Goal: Task Accomplishment & Management: Use online tool/utility

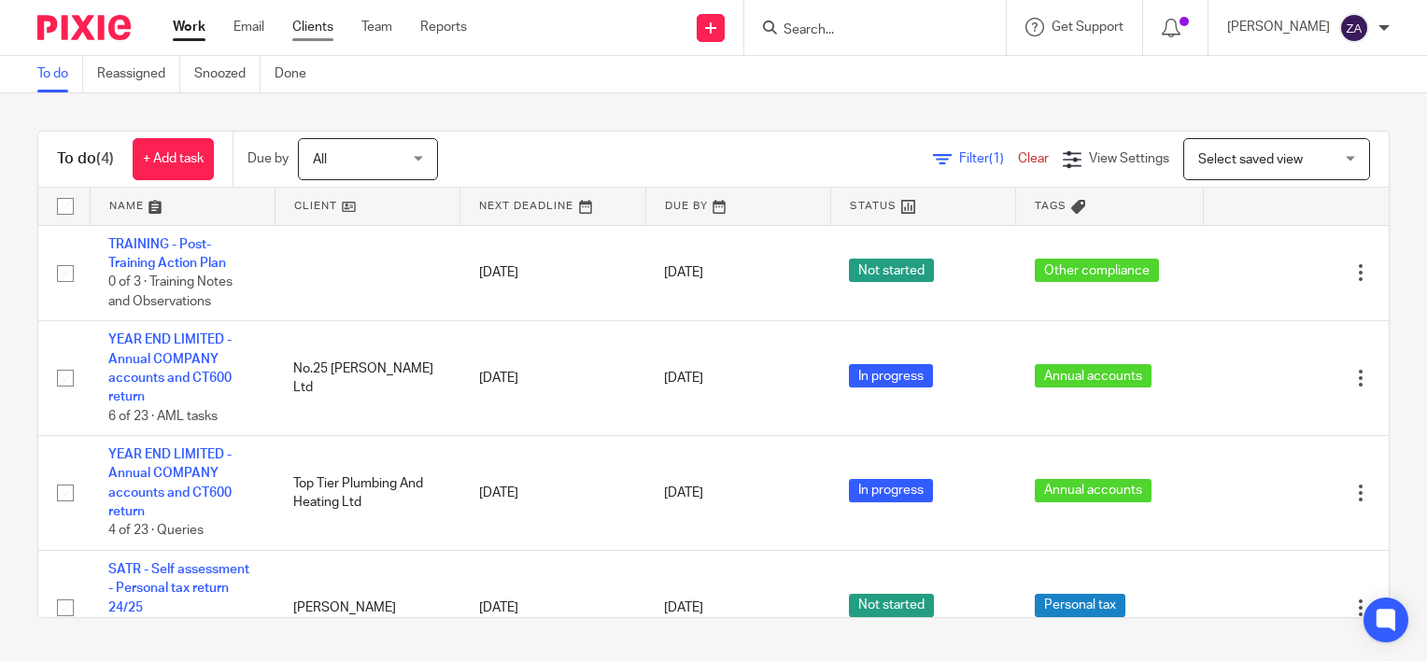
click at [326, 36] on link "Clients" at bounding box center [312, 27] width 41 height 19
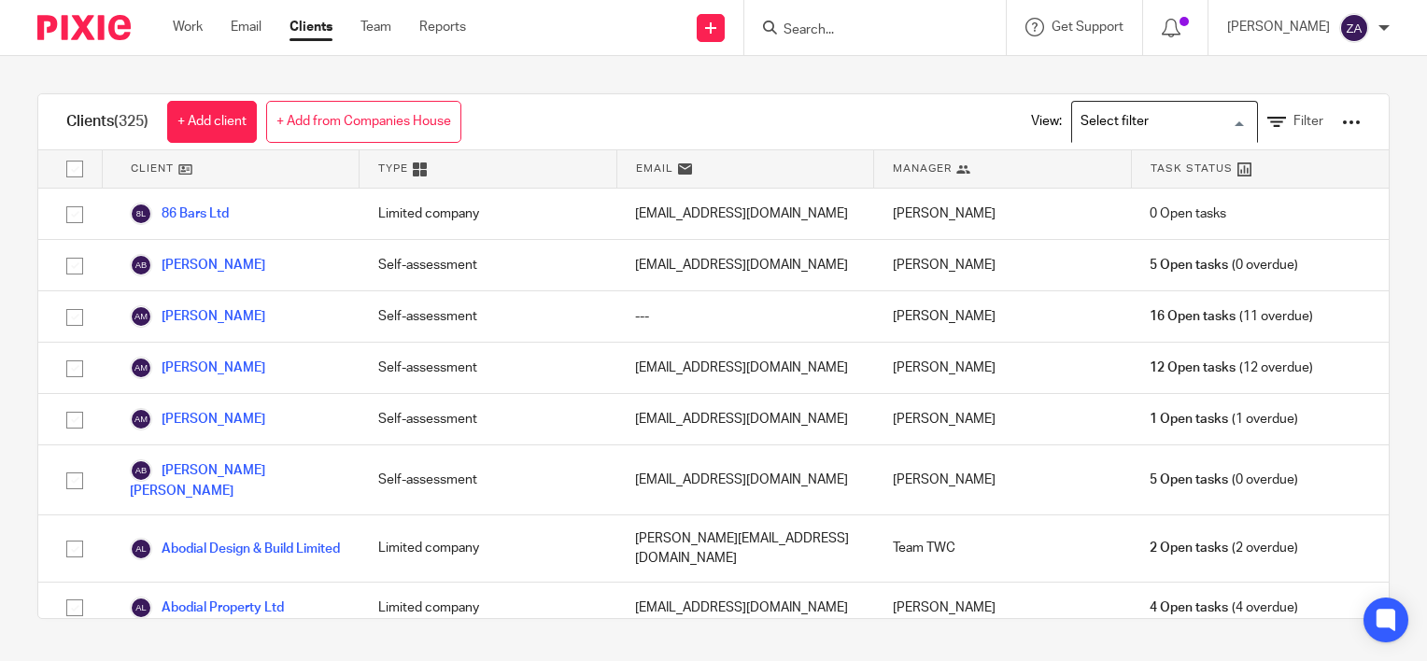
click at [1089, 119] on input "Search for option" at bounding box center [1160, 122] width 173 height 33
click at [1117, 157] on li "Limited Companies" at bounding box center [1164, 160] width 185 height 24
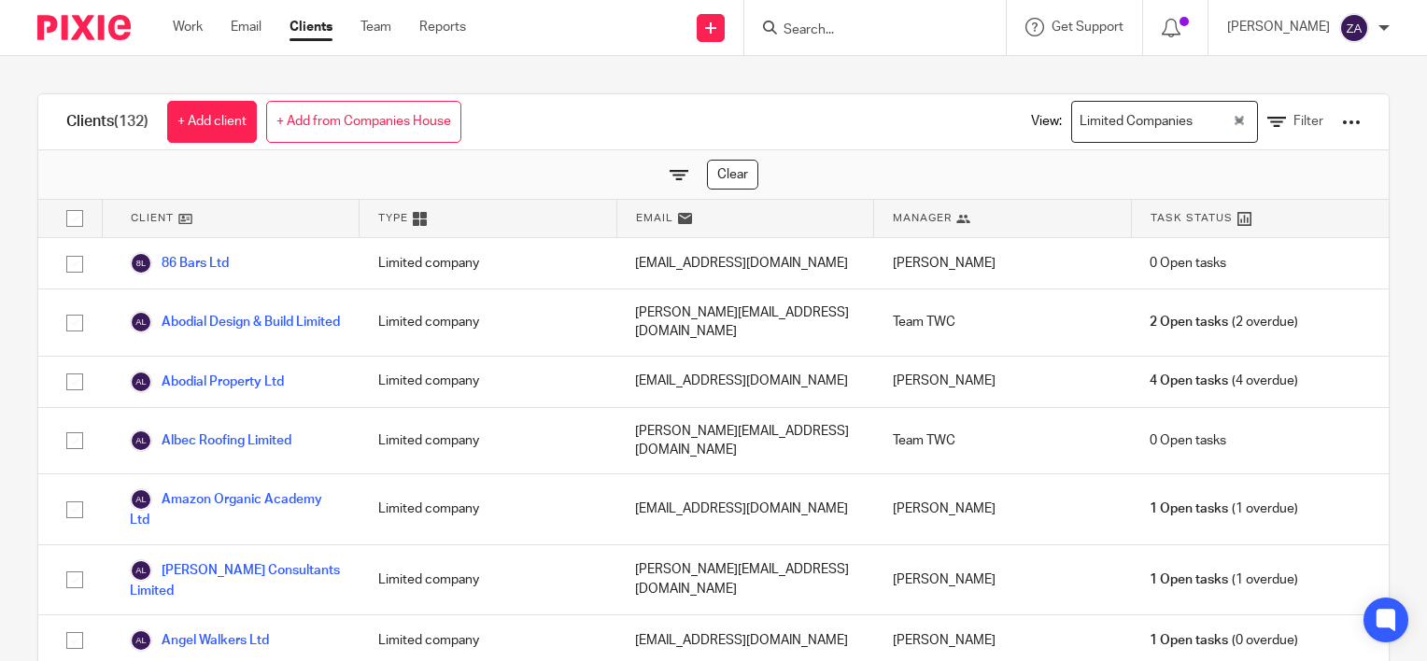
click at [1311, 120] on div "View: Limited Companies Loading... Filter" at bounding box center [1182, 121] width 358 height 55
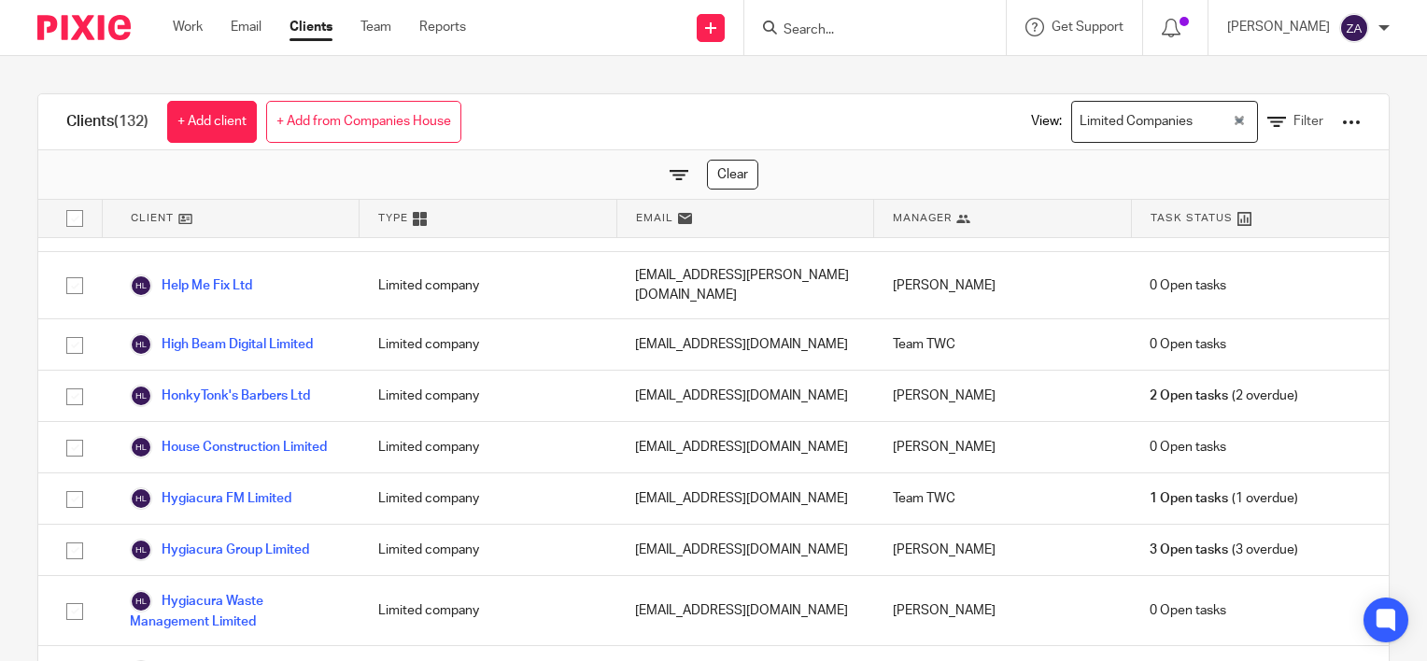
scroll to position [3176, 0]
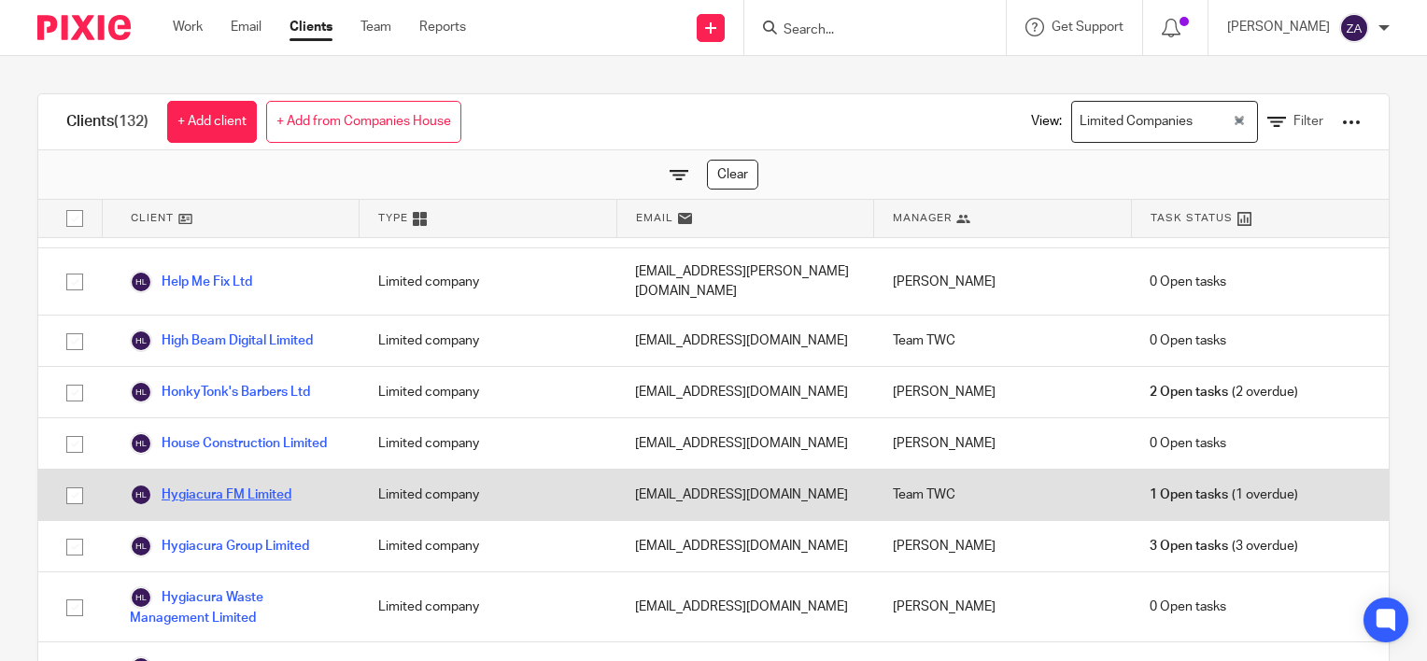
click at [252, 484] on link "Hygiacura FM Limited" at bounding box center [211, 495] width 162 height 22
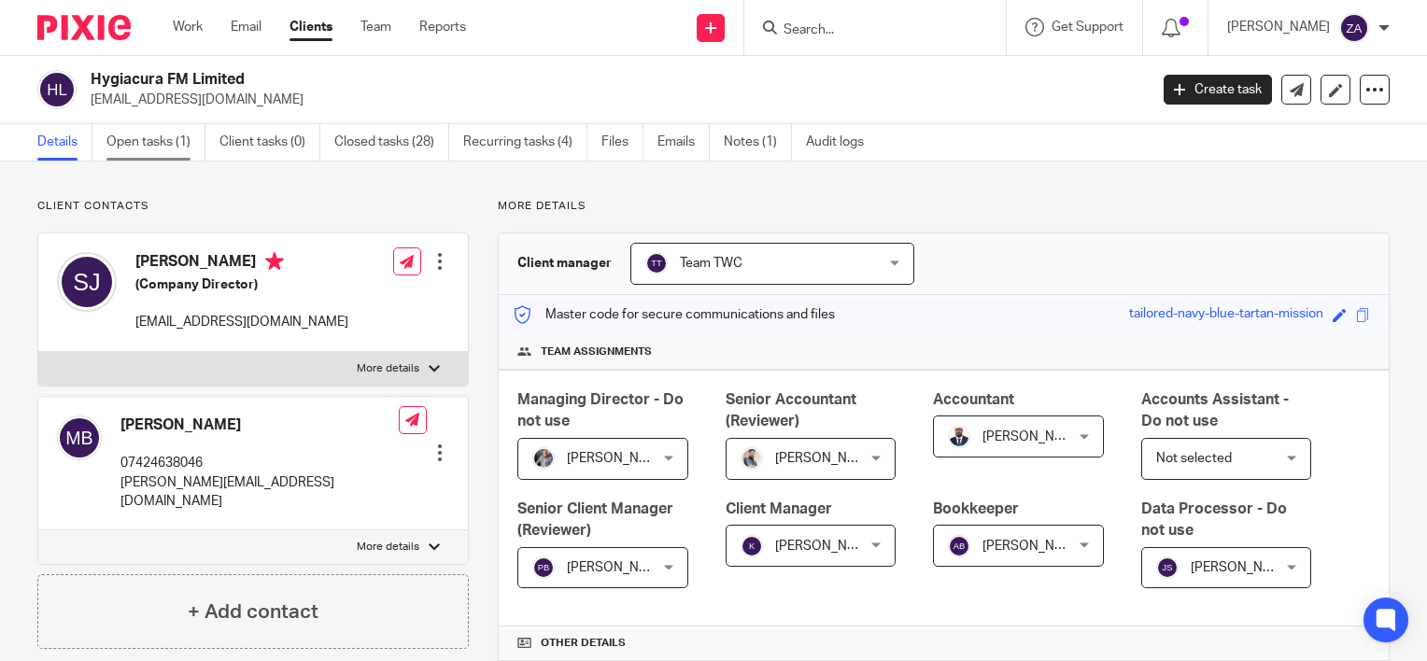
click at [156, 144] on link "Open tasks (1)" at bounding box center [155, 142] width 99 height 36
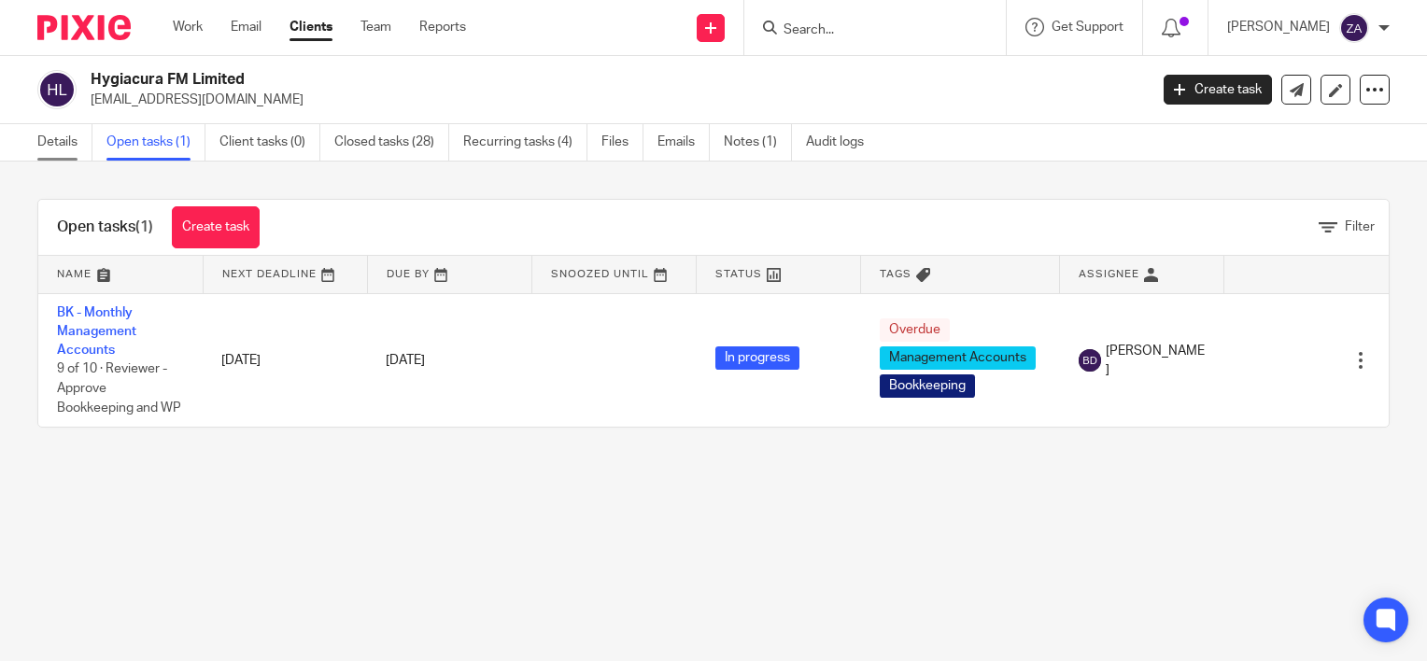
click at [64, 155] on link "Details" at bounding box center [64, 142] width 55 height 36
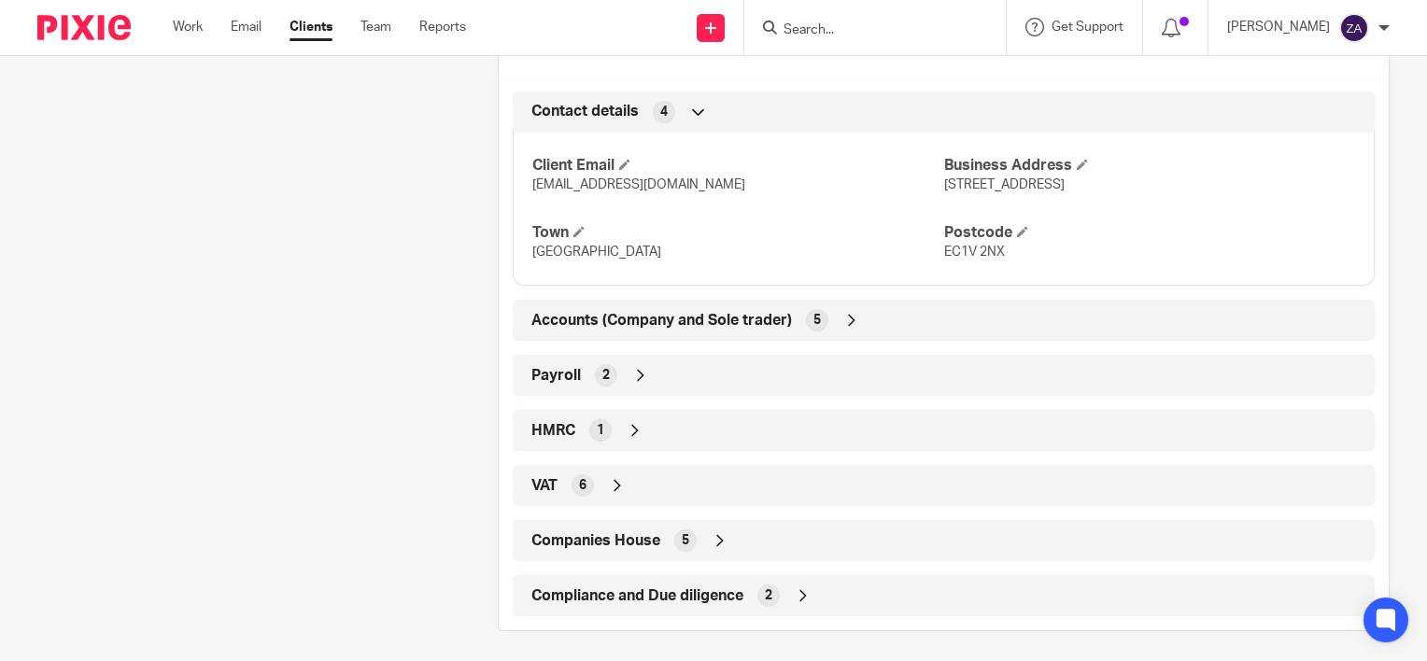
scroll to position [958, 0]
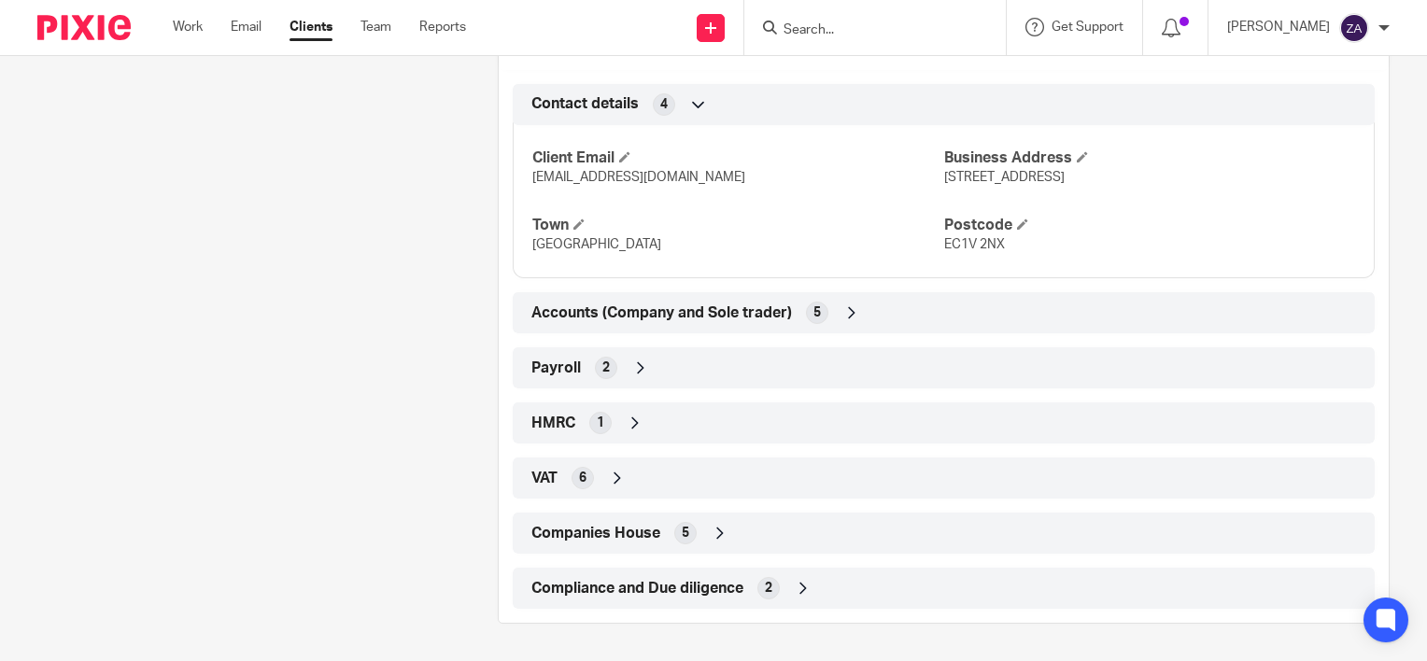
click at [845, 310] on icon at bounding box center [852, 313] width 19 height 19
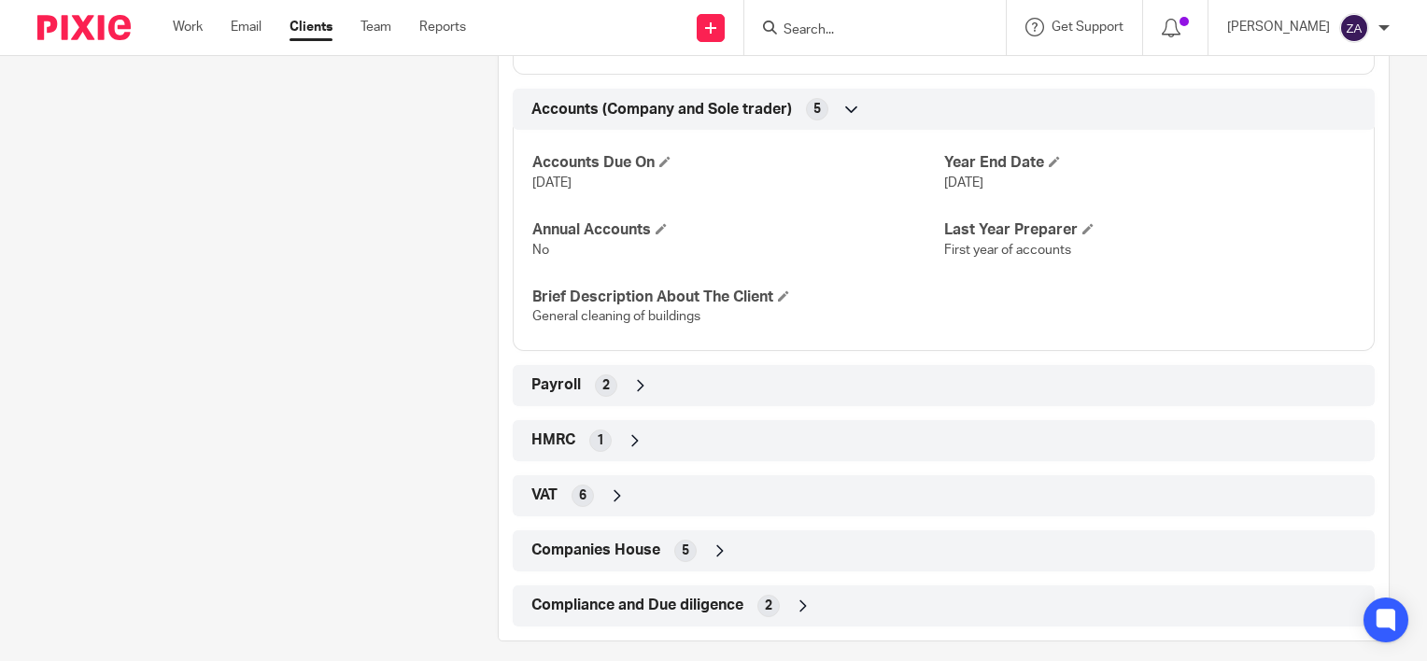
scroll to position [1180, 0]
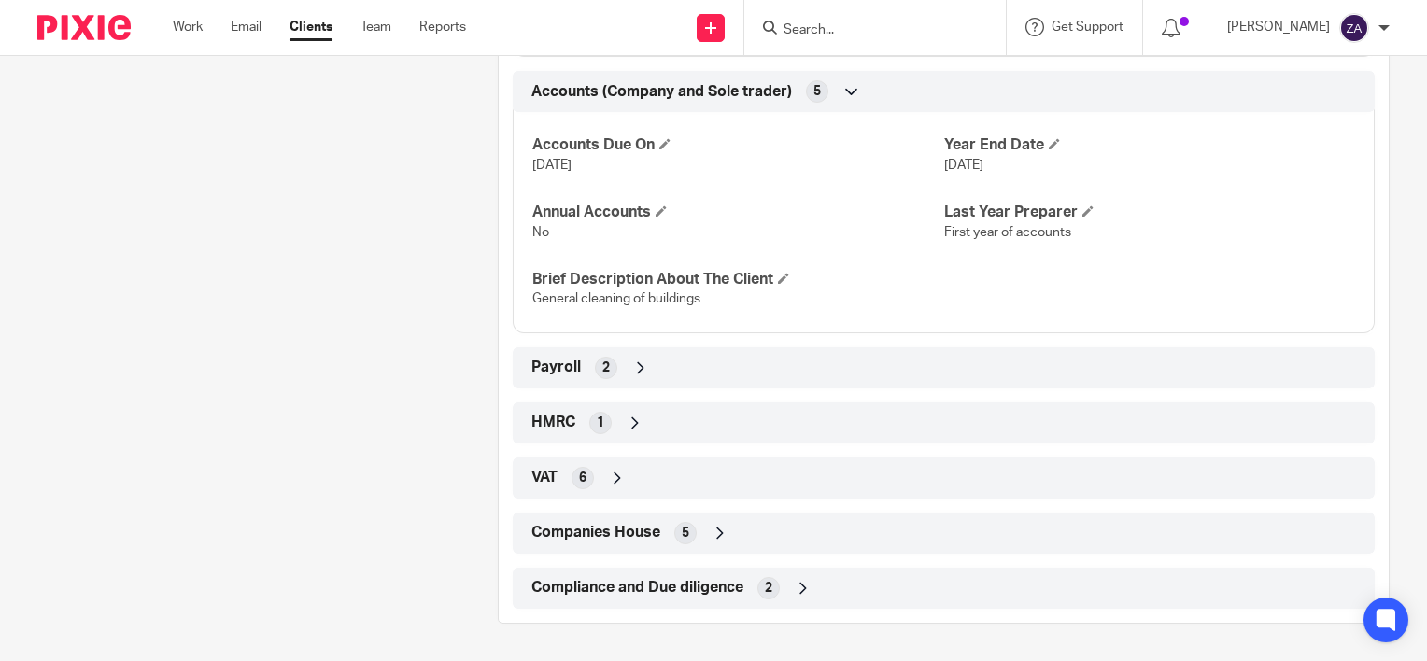
click at [809, 594] on icon at bounding box center [803, 588] width 19 height 19
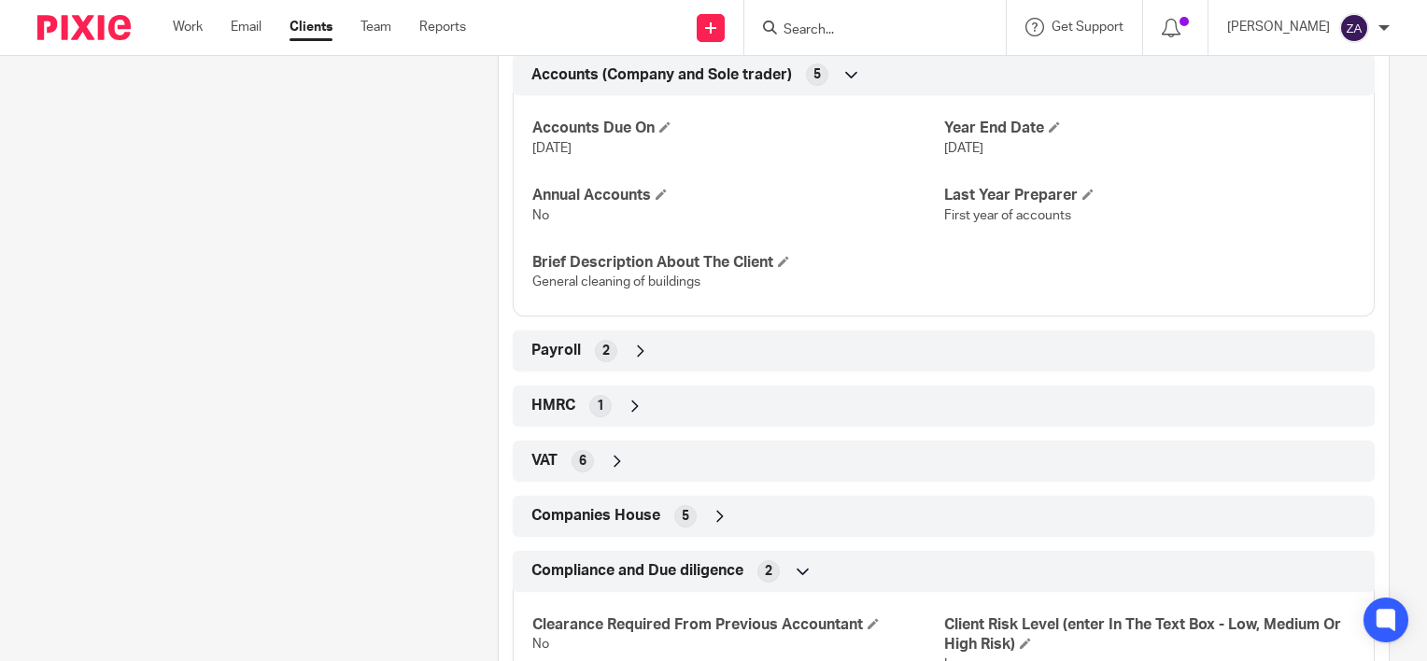
scroll to position [1285, 0]
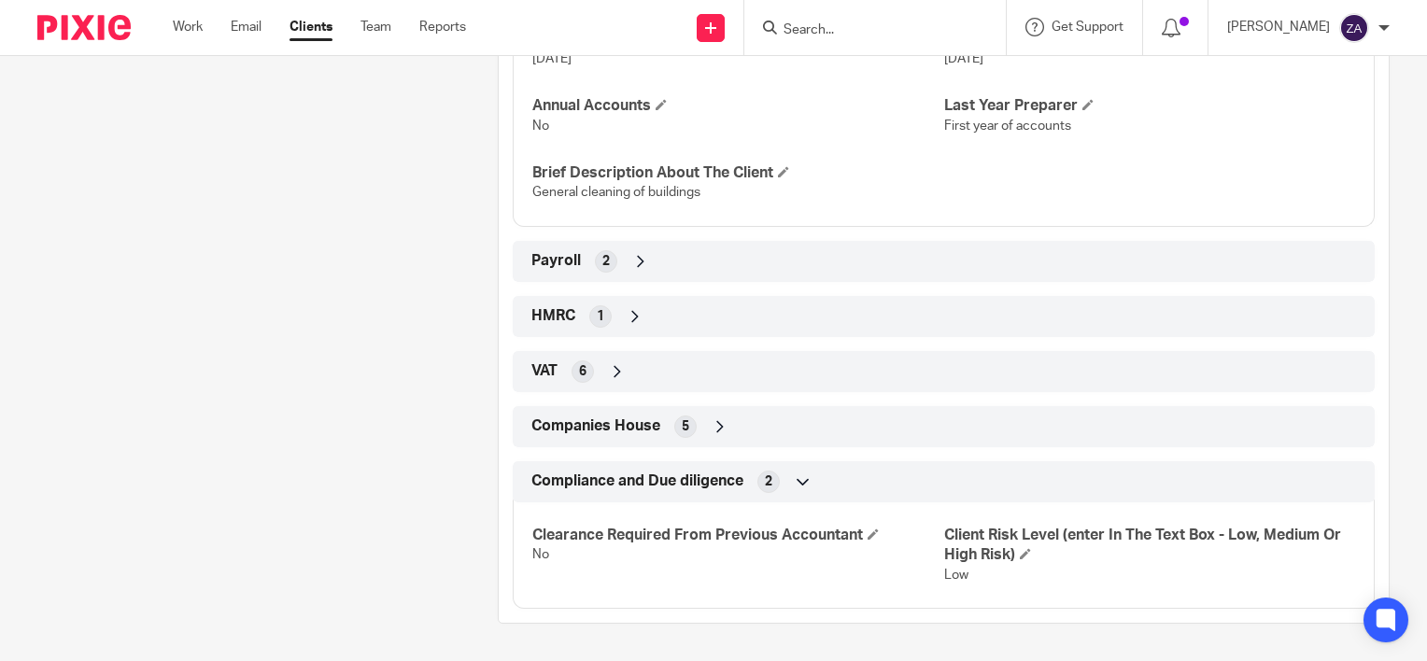
click at [716, 424] on icon at bounding box center [720, 427] width 19 height 19
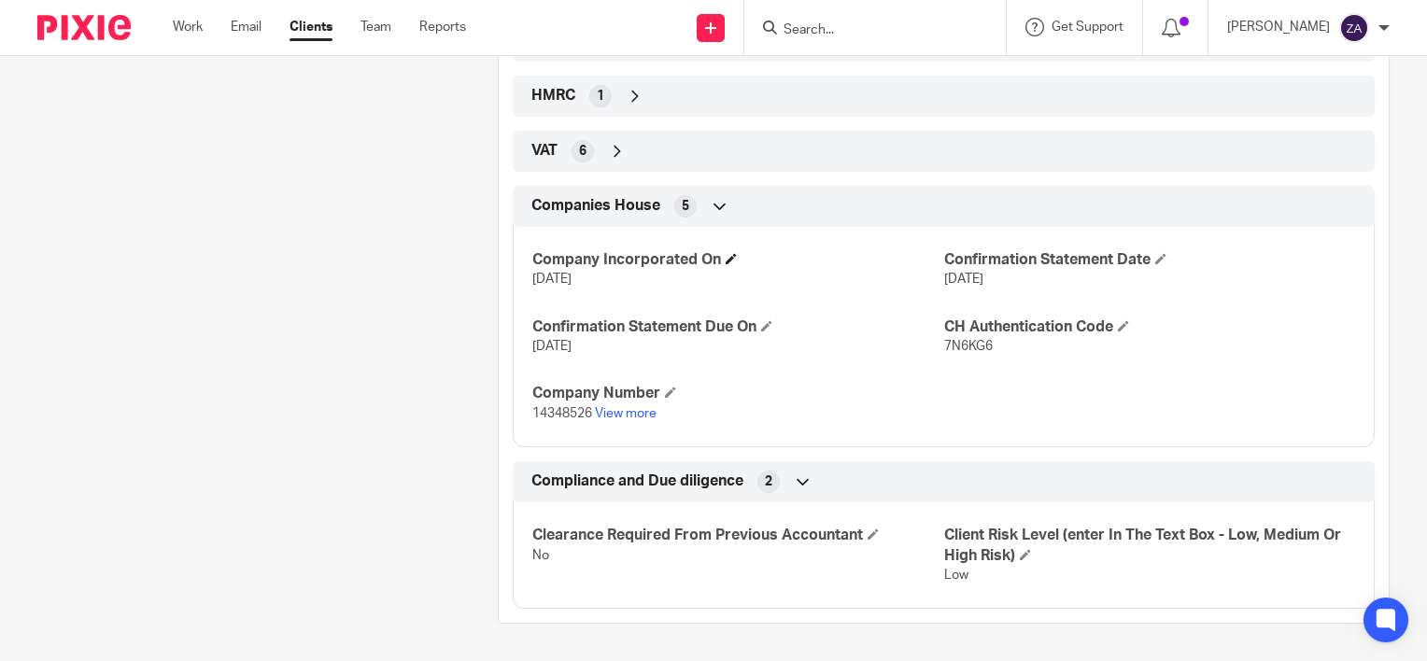
scroll to position [1226, 0]
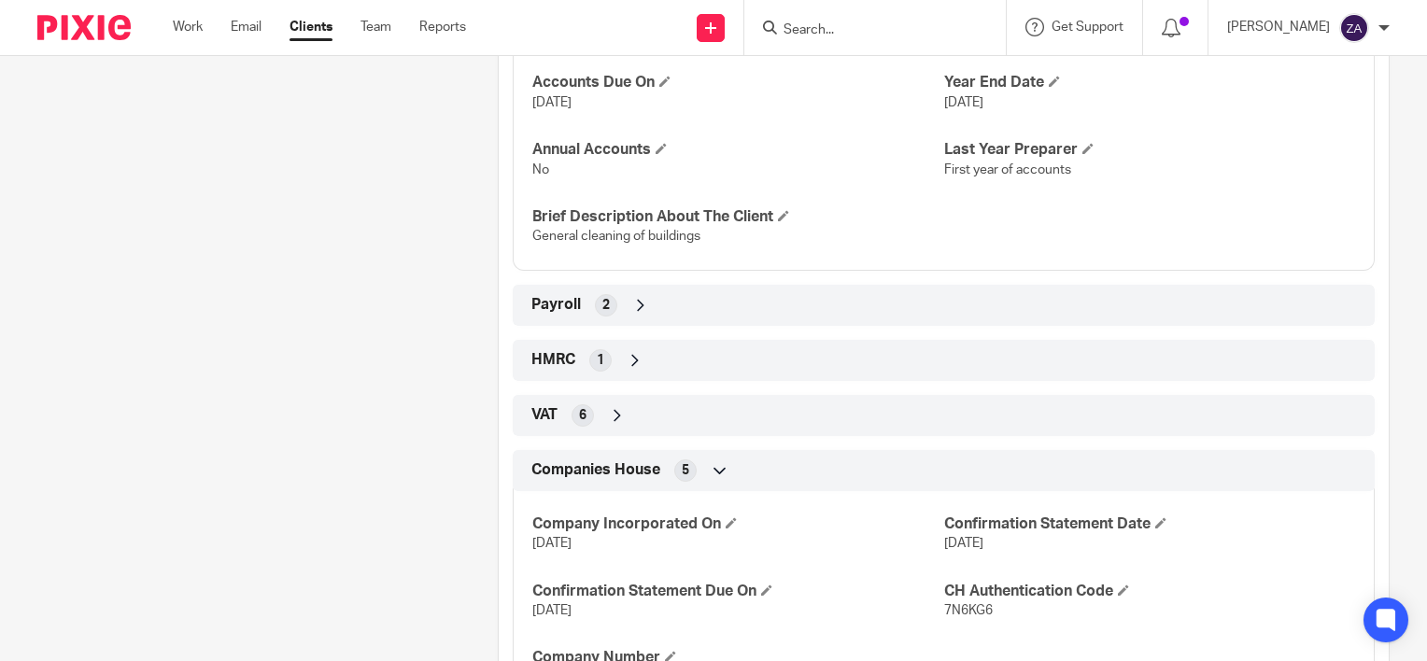
click at [617, 425] on icon at bounding box center [617, 415] width 19 height 19
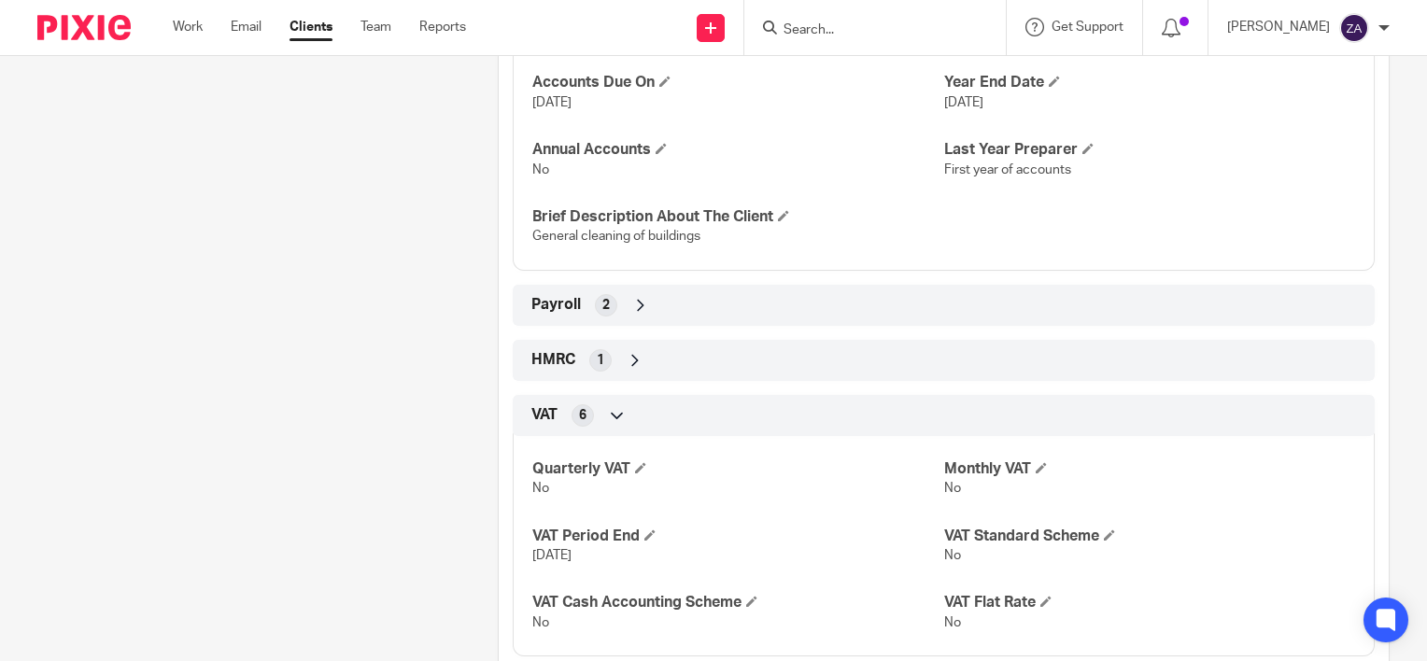
click at [631, 370] on icon at bounding box center [635, 360] width 19 height 19
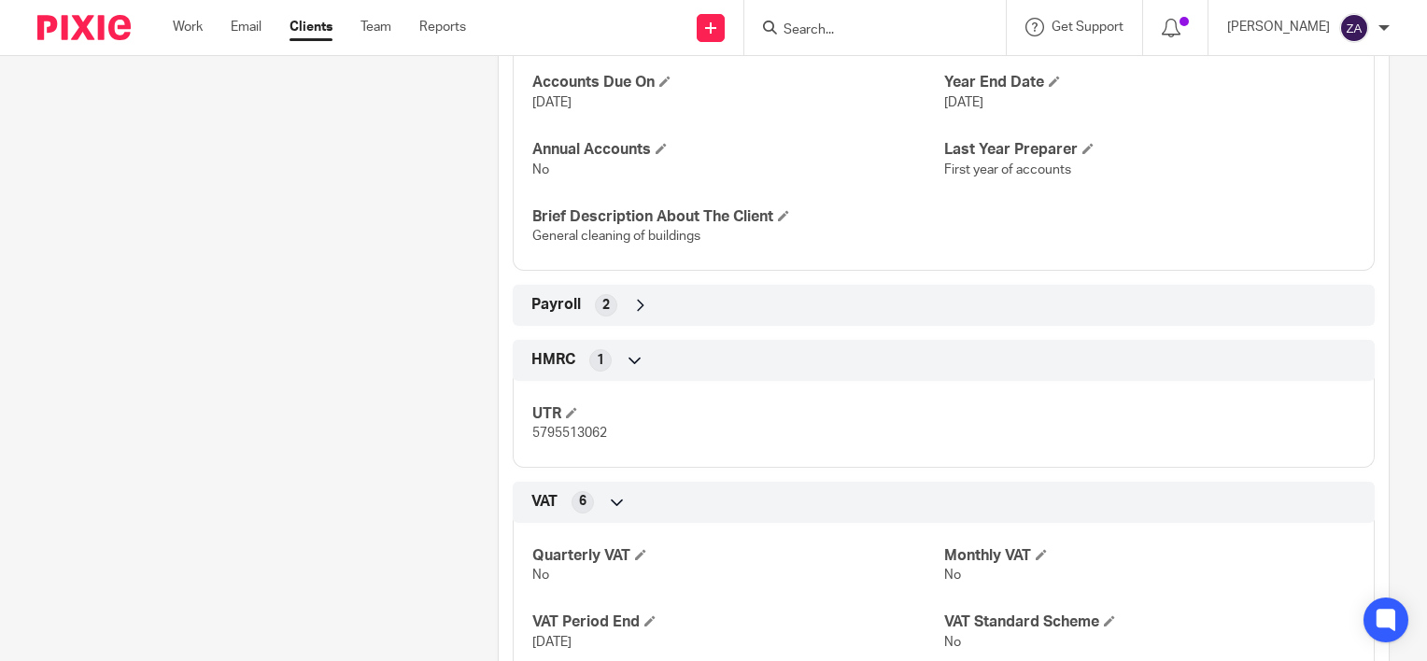
click at [635, 315] on icon at bounding box center [641, 305] width 19 height 19
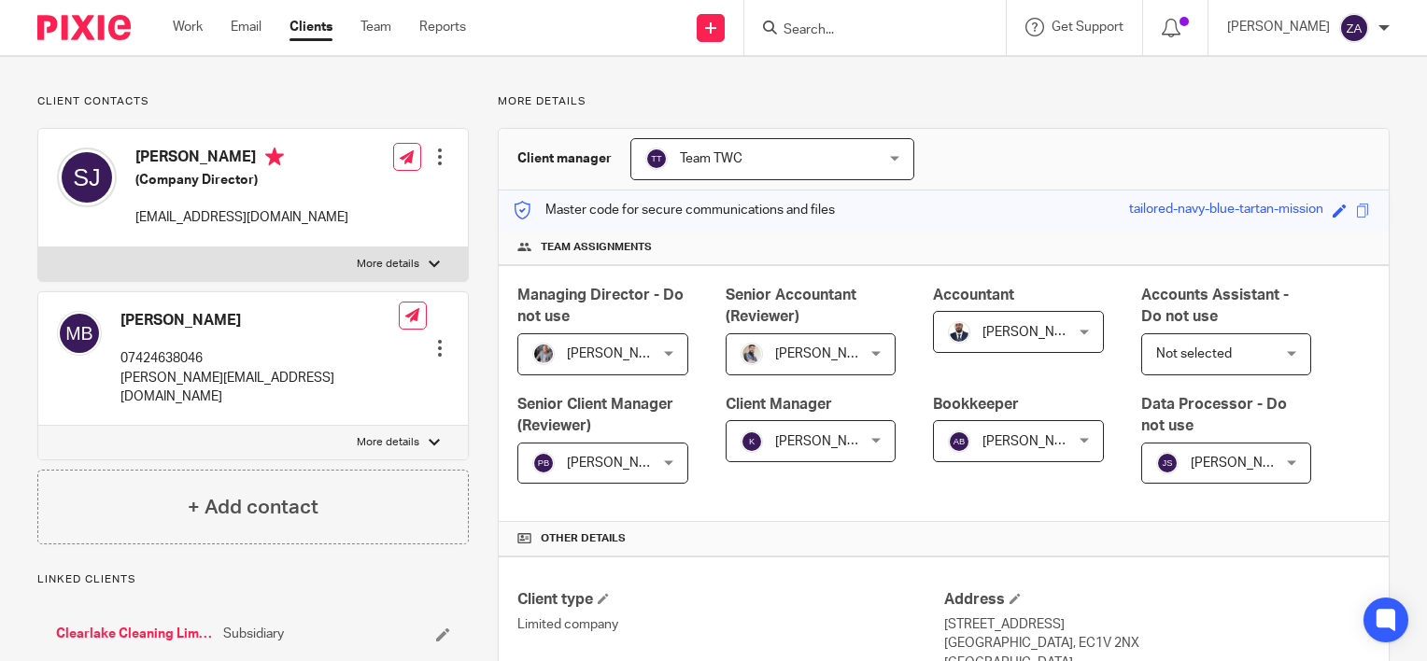
scroll to position [0, 0]
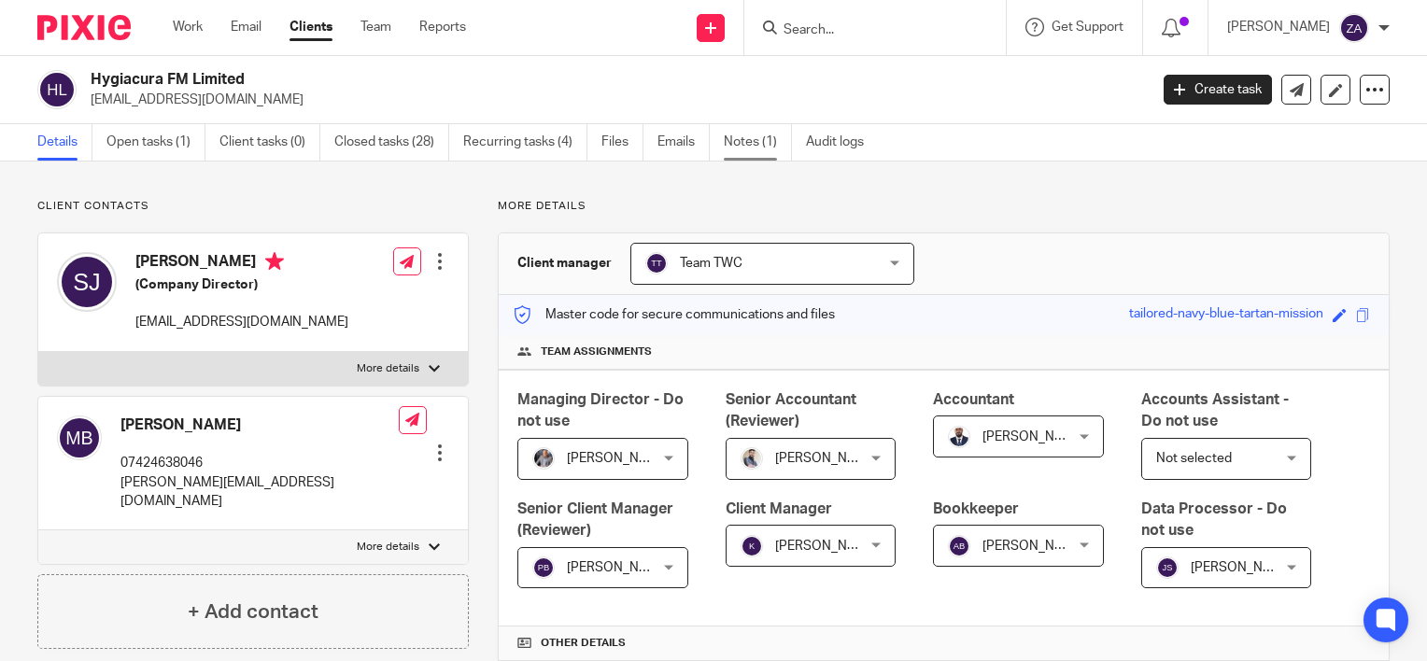
click at [751, 147] on link "Notes (1)" at bounding box center [758, 142] width 68 height 36
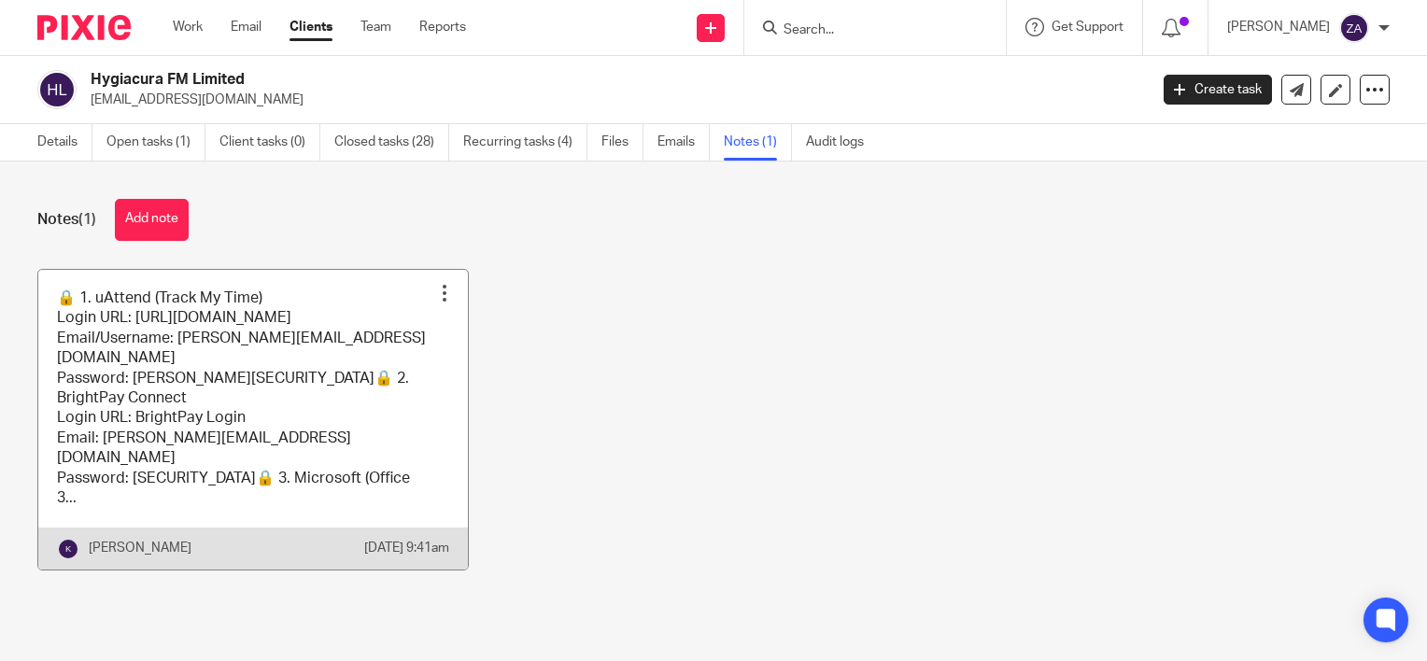
click at [431, 295] on div "Pin note Edit note Delete note" at bounding box center [445, 293] width 28 height 28
click at [210, 291] on link at bounding box center [253, 420] width 430 height 300
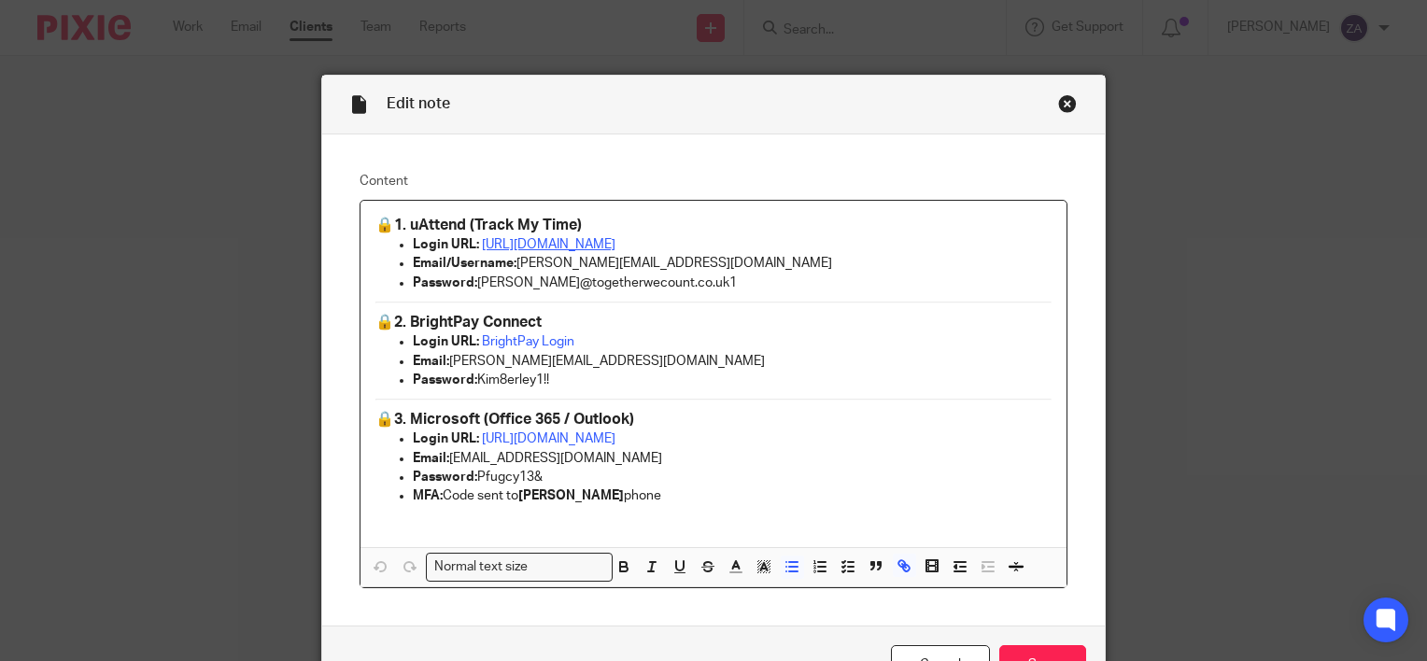
click at [616, 245] on link "[URL][DOMAIN_NAME]" at bounding box center [549, 244] width 134 height 13
click at [718, 291] on link "[URL][DOMAIN_NAME]" at bounding box center [732, 284] width 134 height 19
click at [863, 228] on h3 "🔒 1. uAttend (Track My Time)" at bounding box center [714, 226] width 676 height 20
drag, startPoint x: 683, startPoint y: 263, endPoint x: 516, endPoint y: 262, distance: 167.2
click at [516, 262] on p "Email/Username: [PERSON_NAME][EMAIL_ADDRESS][DOMAIN_NAME]" at bounding box center [732, 263] width 639 height 19
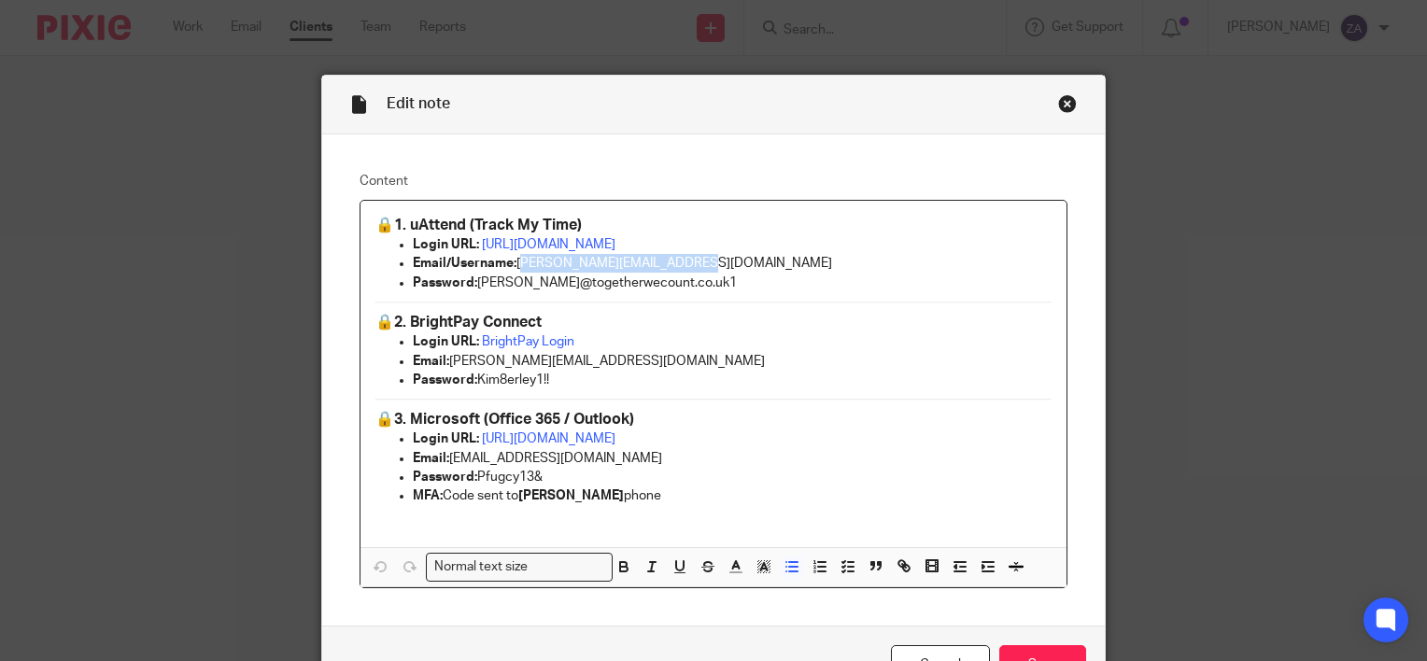
copy p "[PERSON_NAME][EMAIL_ADDRESS][DOMAIN_NAME]"
drag, startPoint x: 650, startPoint y: 285, endPoint x: 474, endPoint y: 286, distance: 176.6
click at [474, 286] on p "Password: [PERSON_NAME]@togetherwecount.co.uk1" at bounding box center [732, 283] width 639 height 19
copy p "[PERSON_NAME]@togetherwecount.co.uk1"
click at [1058, 105] on div "Close this dialog window" at bounding box center [1067, 103] width 19 height 19
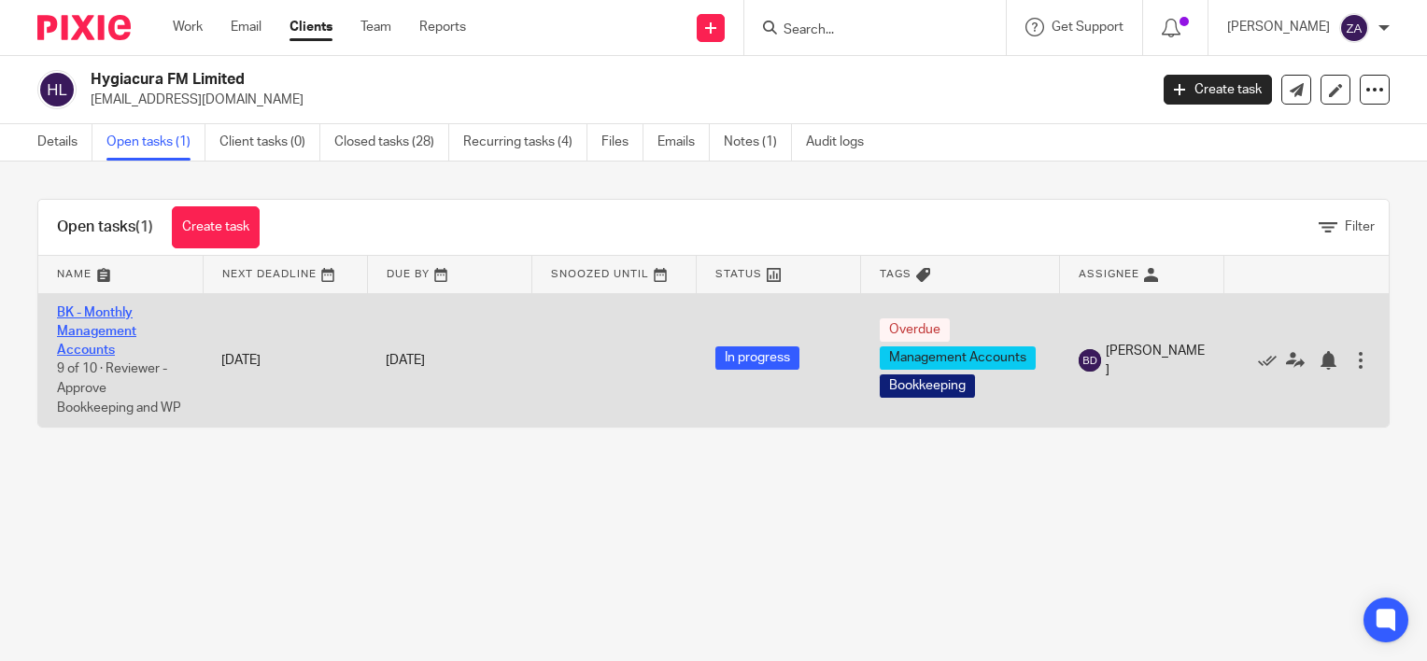
click at [78, 329] on link "BK - Monthly Management Accounts" at bounding box center [96, 331] width 79 height 51
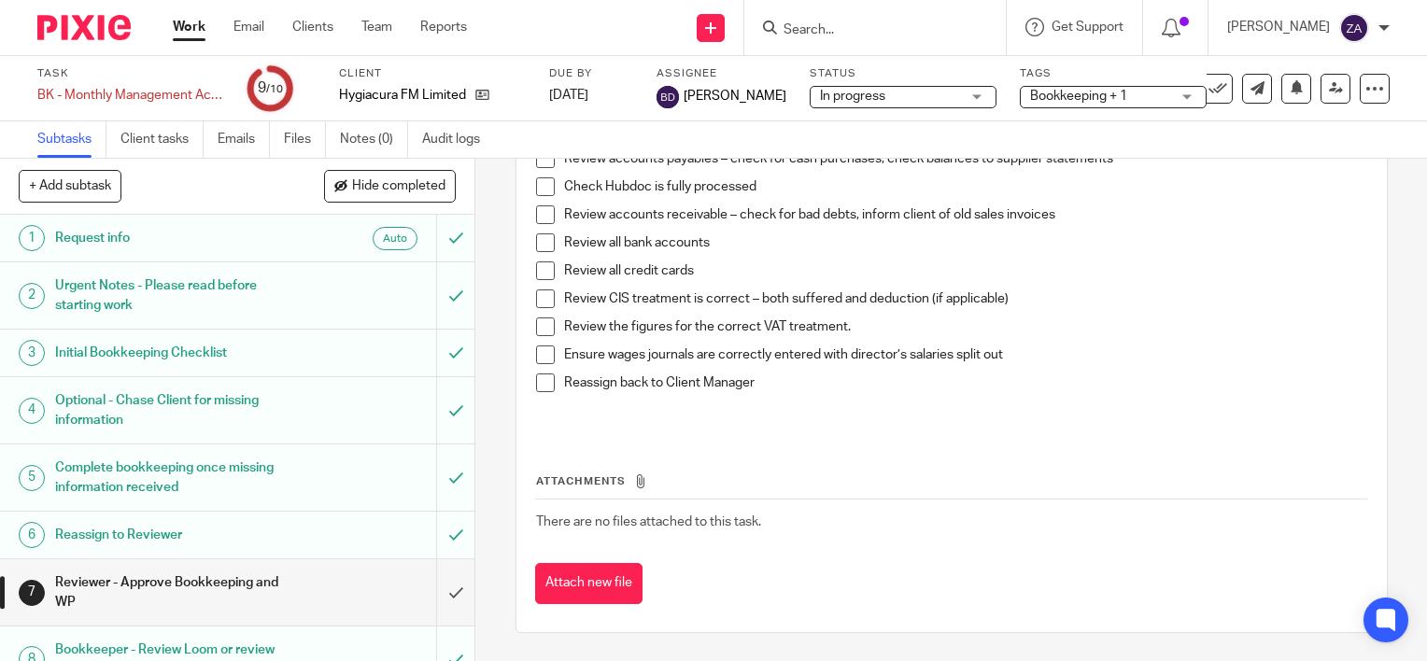
click at [97, 235] on h1 "Request info" at bounding box center [176, 238] width 242 height 28
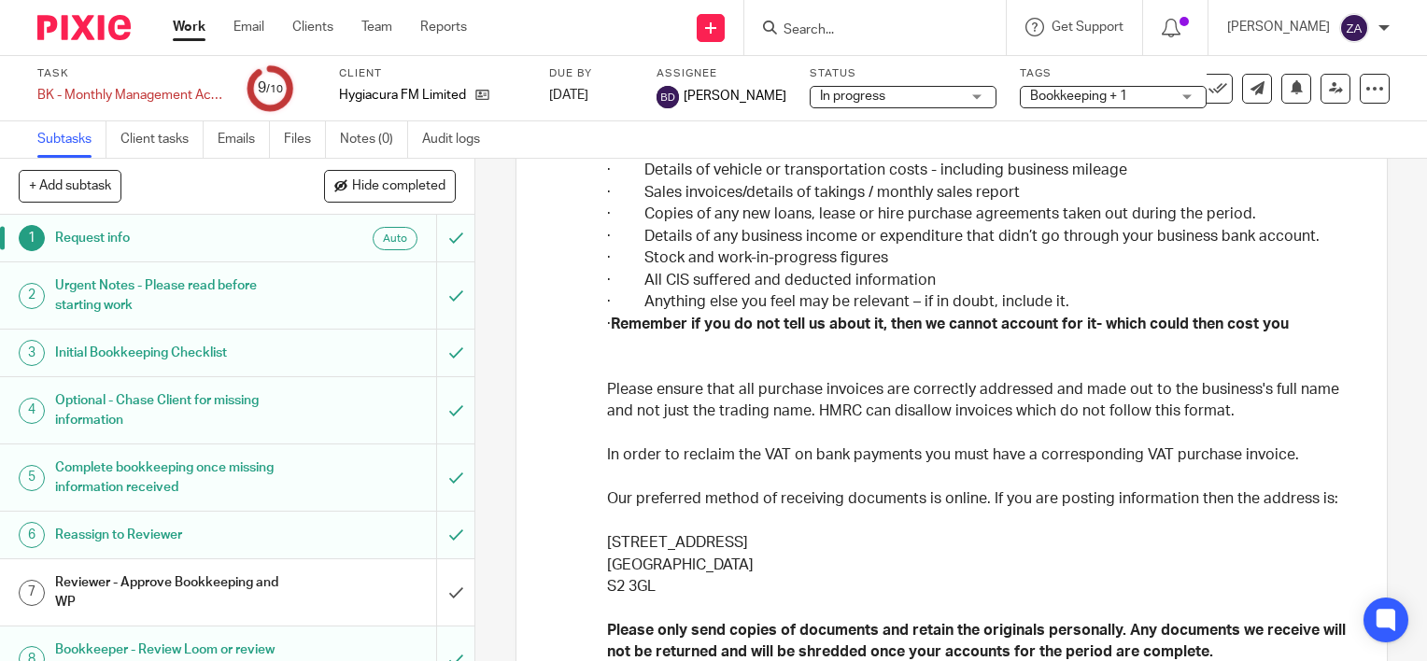
scroll to position [561, 0]
click at [121, 280] on h1 "Urgent Notes - Please read before starting work" at bounding box center [176, 296] width 242 height 48
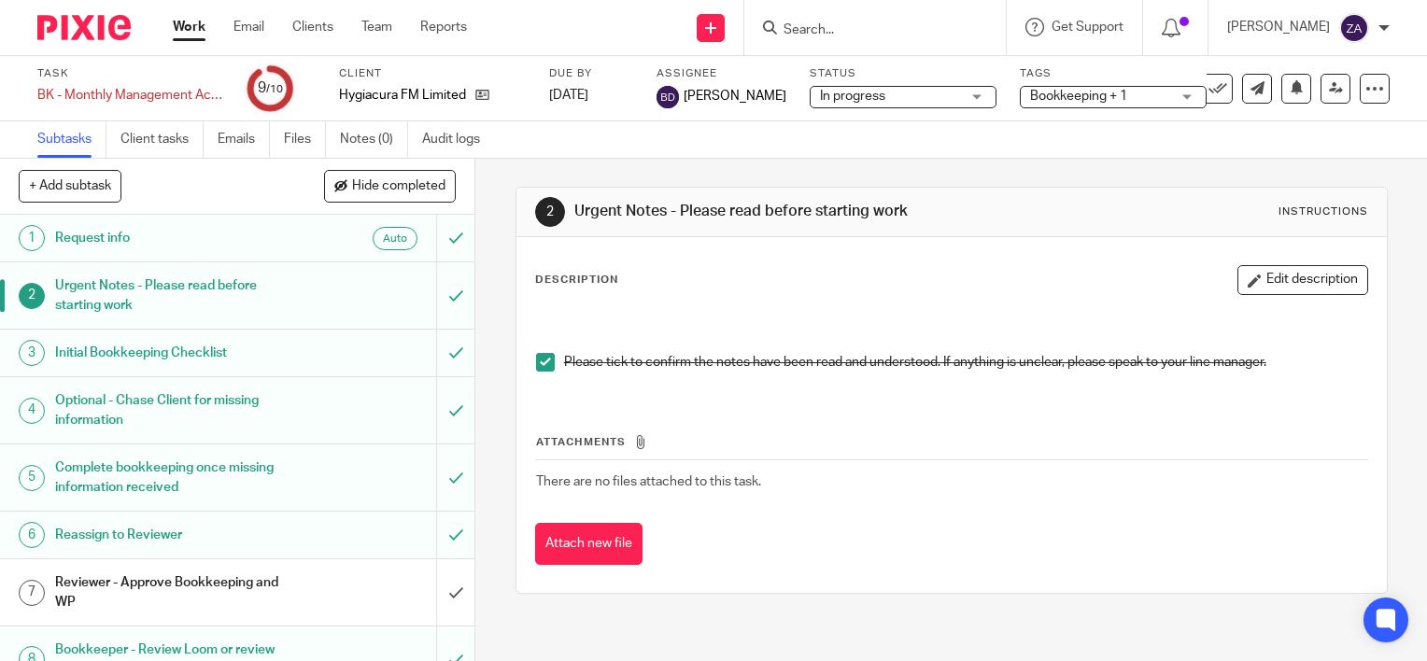
click at [145, 358] on h1 "Initial Bookkeeping Checklist" at bounding box center [176, 353] width 242 height 28
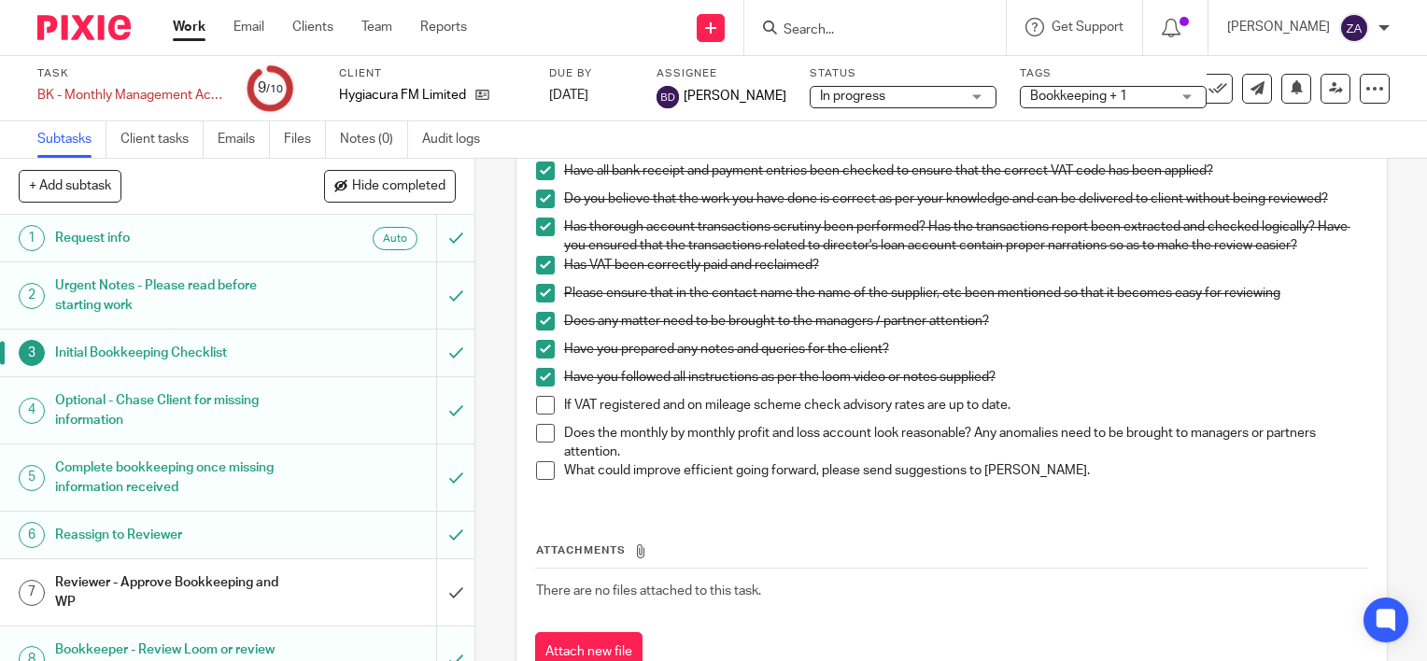
scroll to position [597, 0]
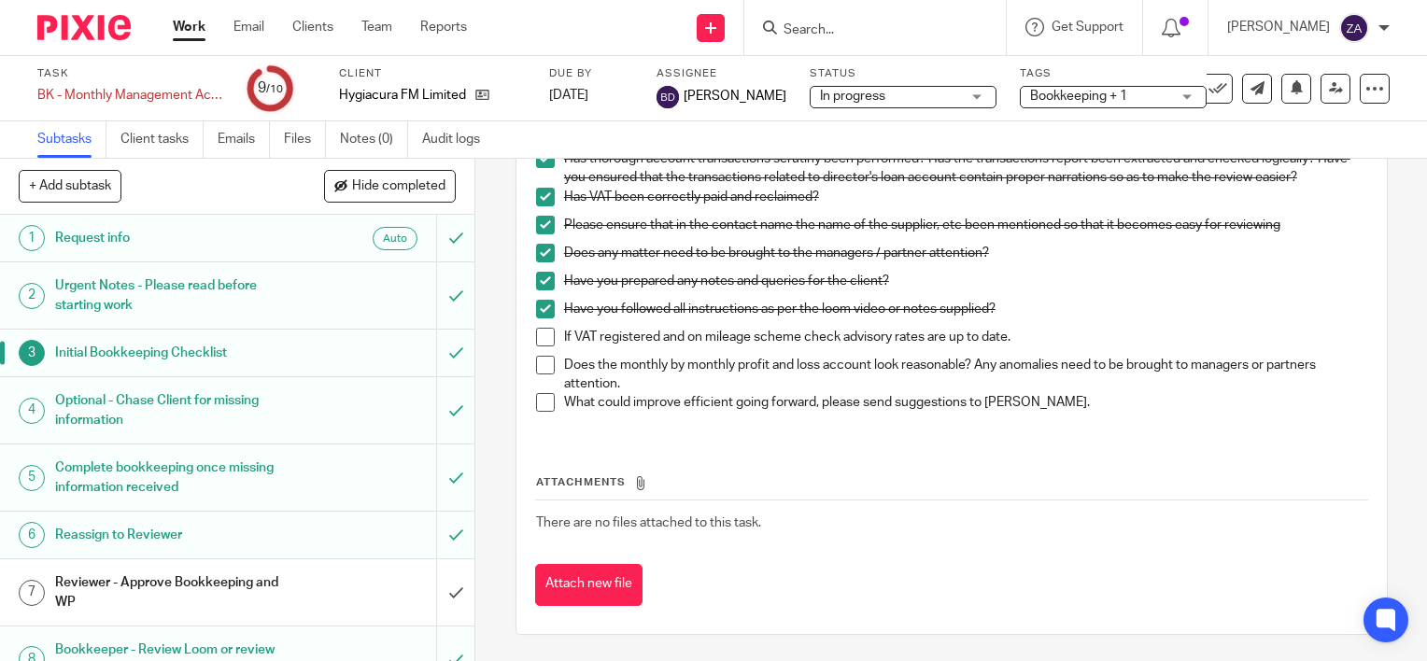
click at [215, 405] on h1 "Optional - Chase Client for missing information" at bounding box center [176, 411] width 242 height 48
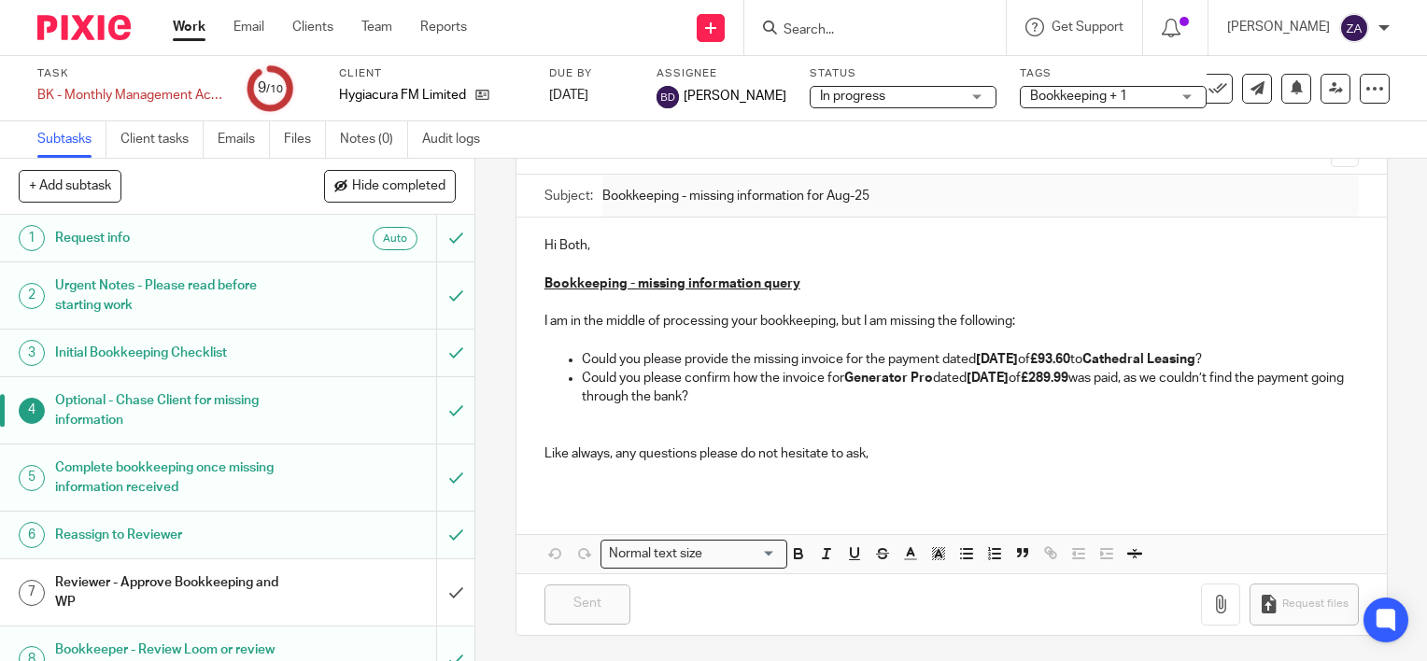
scroll to position [93, 0]
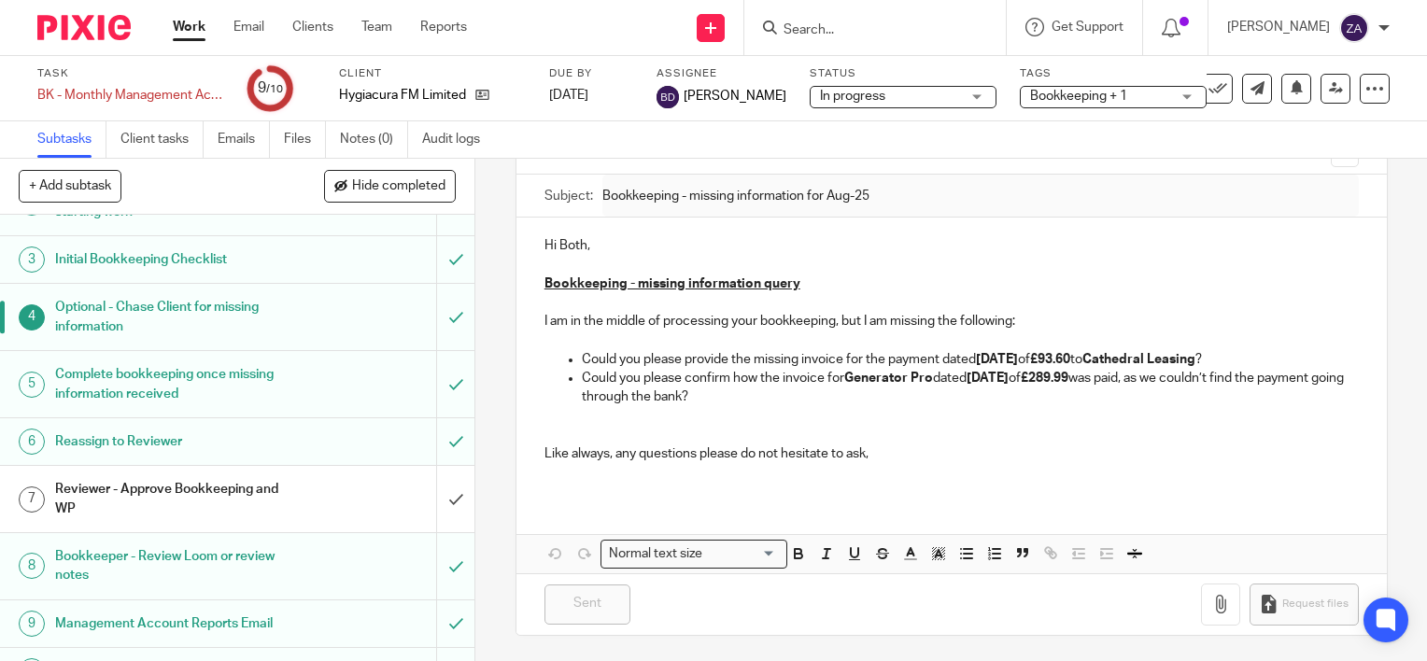
click at [114, 385] on h1 "Complete bookkeeping once missing information received" at bounding box center [176, 385] width 242 height 48
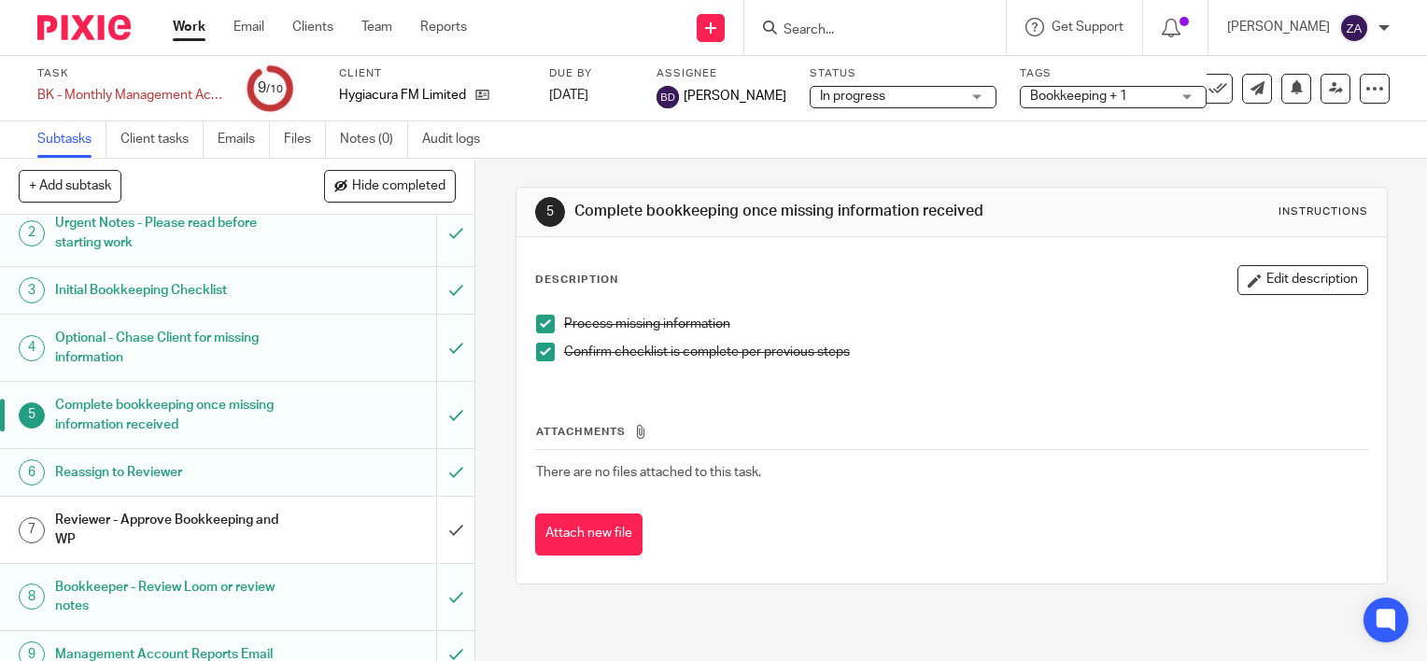
scroll to position [93, 0]
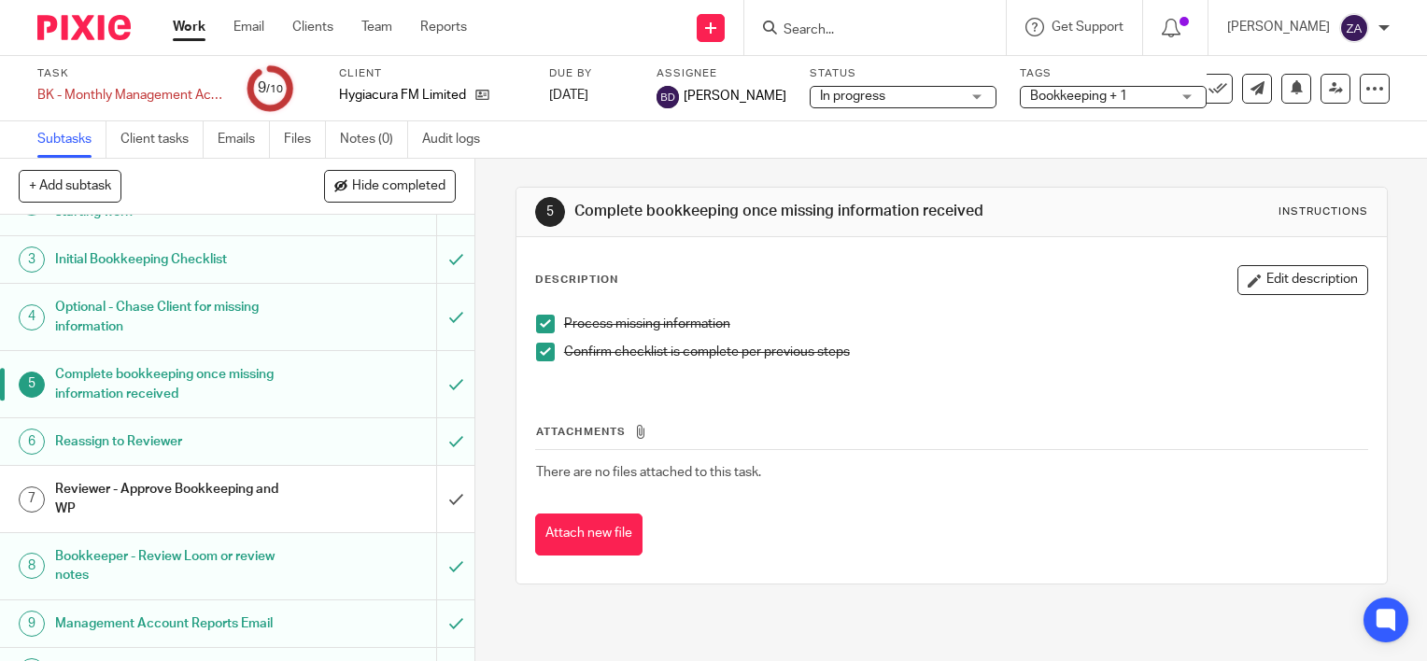
click at [93, 452] on h1 "Reassign to Reviewer" at bounding box center [176, 442] width 242 height 28
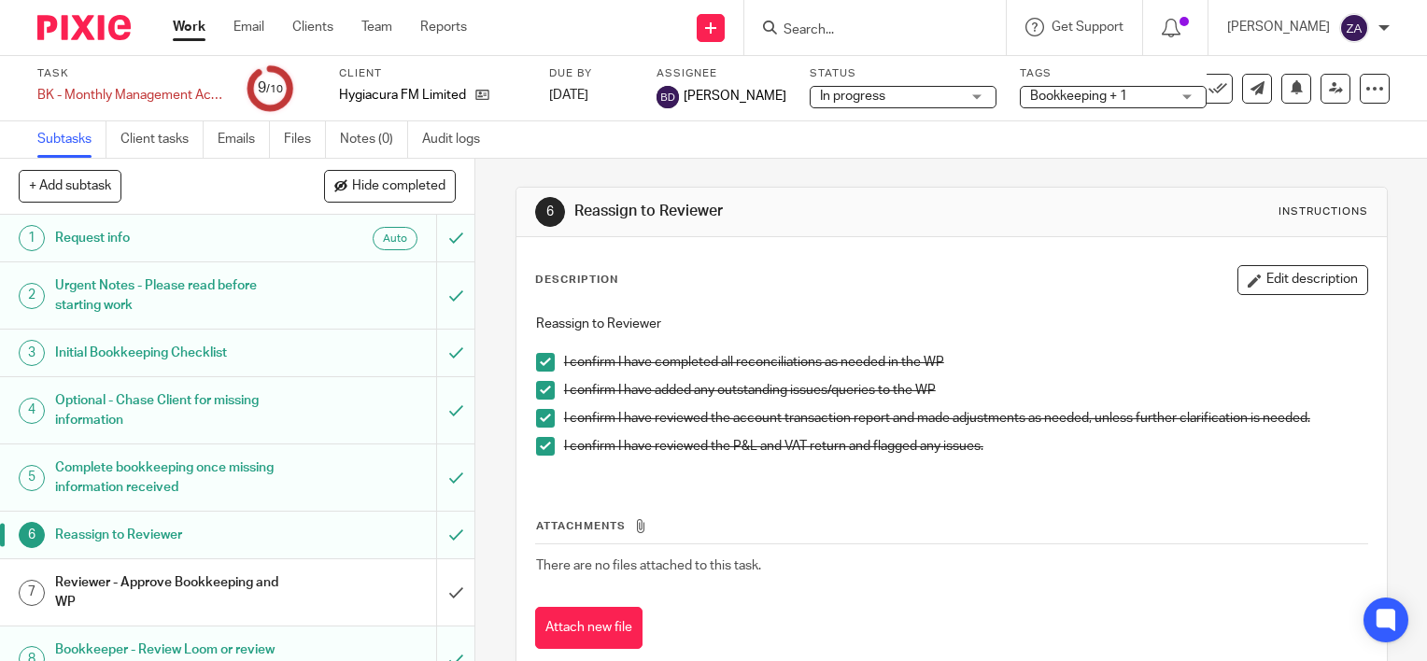
click at [225, 242] on h1 "Request info" at bounding box center [176, 238] width 242 height 28
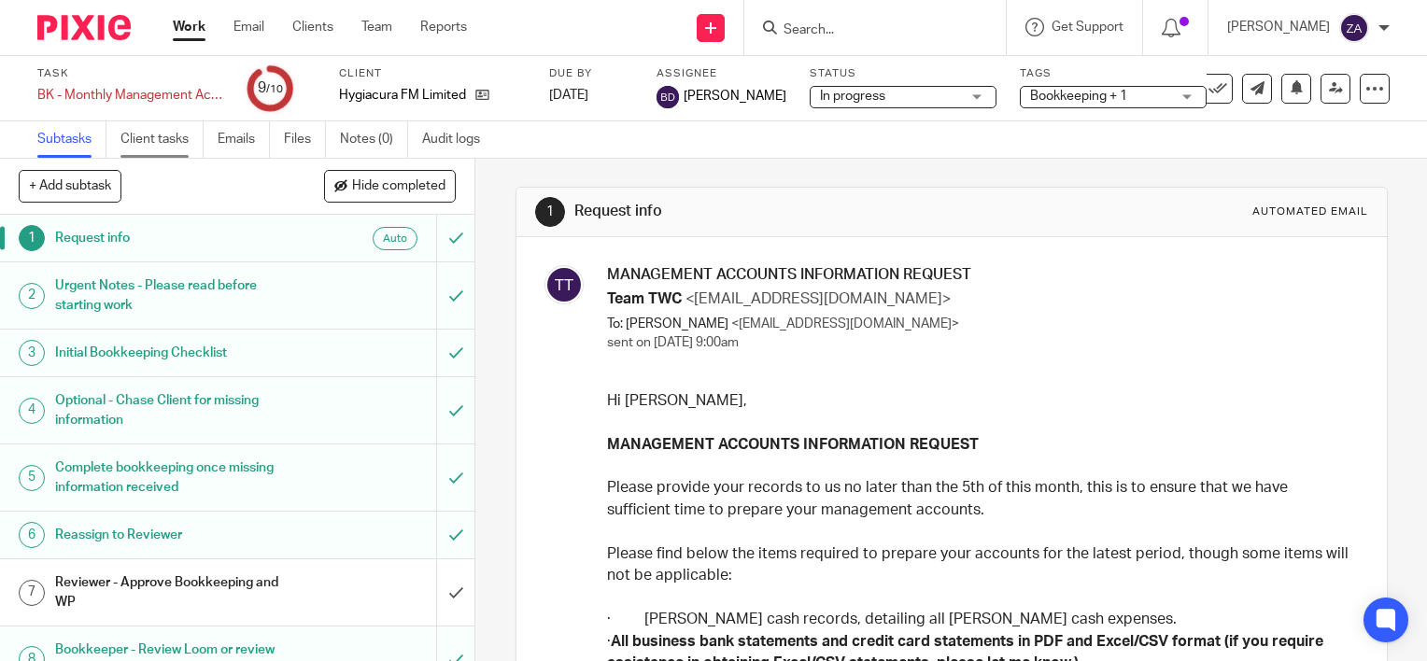
click at [127, 150] on link "Client tasks" at bounding box center [162, 139] width 83 height 36
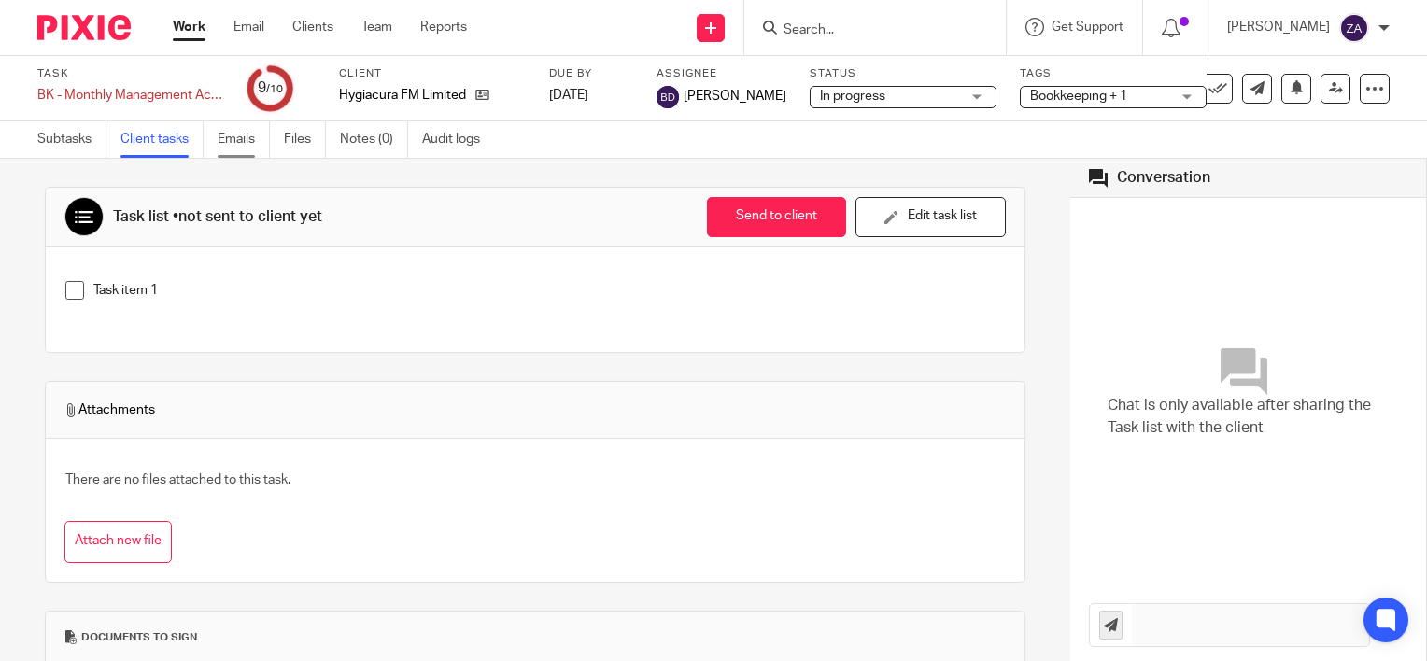
click at [230, 131] on link "Emails" at bounding box center [244, 139] width 52 height 36
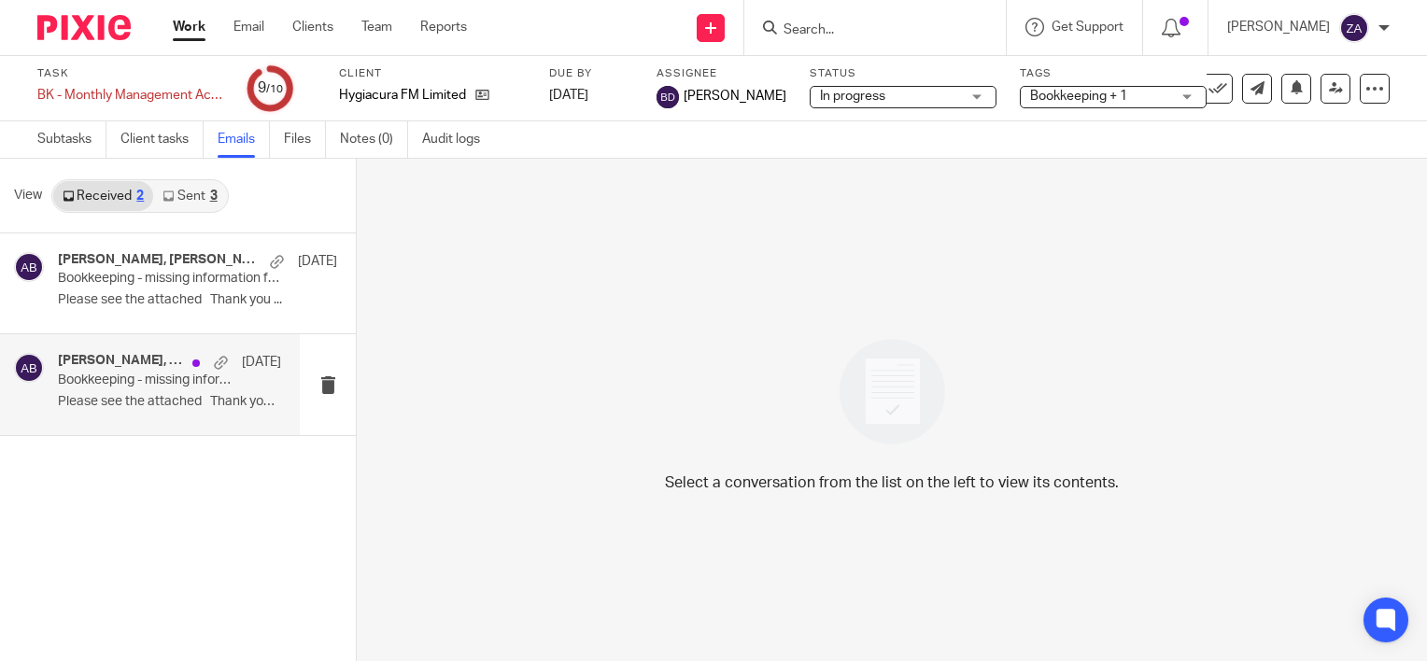
click at [155, 410] on div "[PERSON_NAME], [PERSON_NAME] [DATE] Bookkeeping - missing information for Aug-2…" at bounding box center [169, 384] width 223 height 63
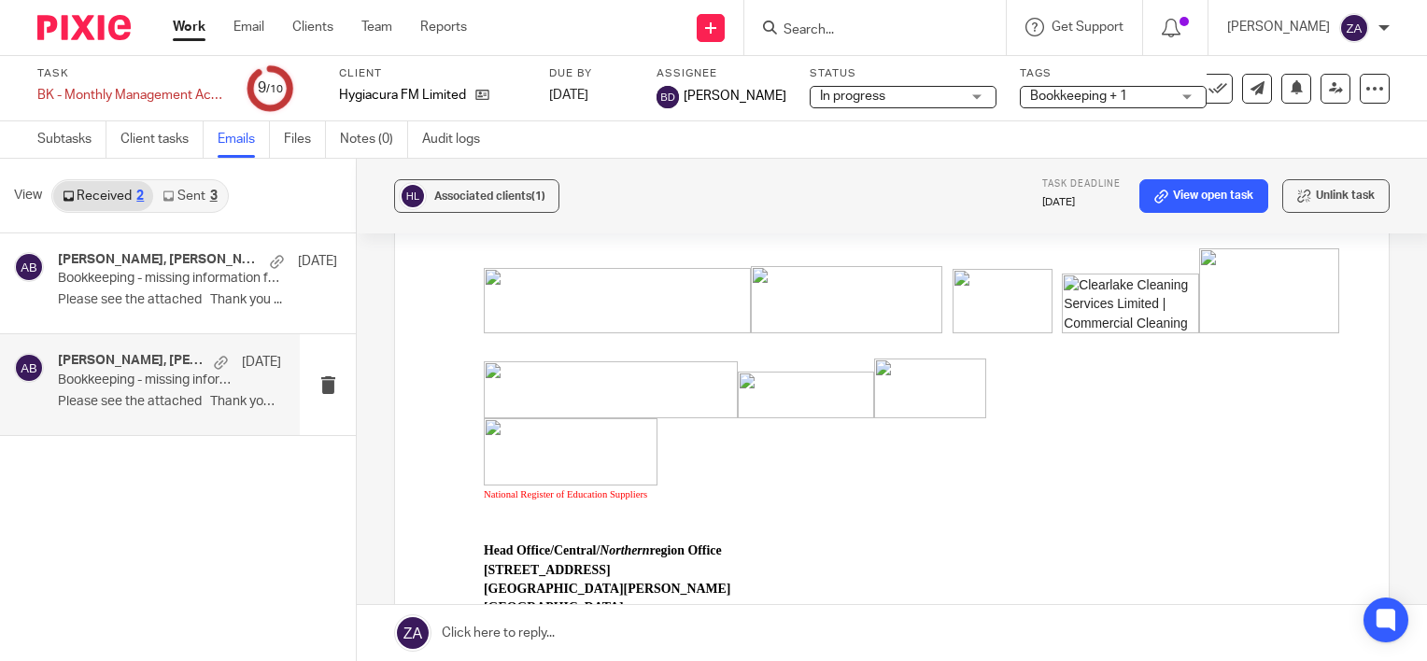
scroll to position [1495, 0]
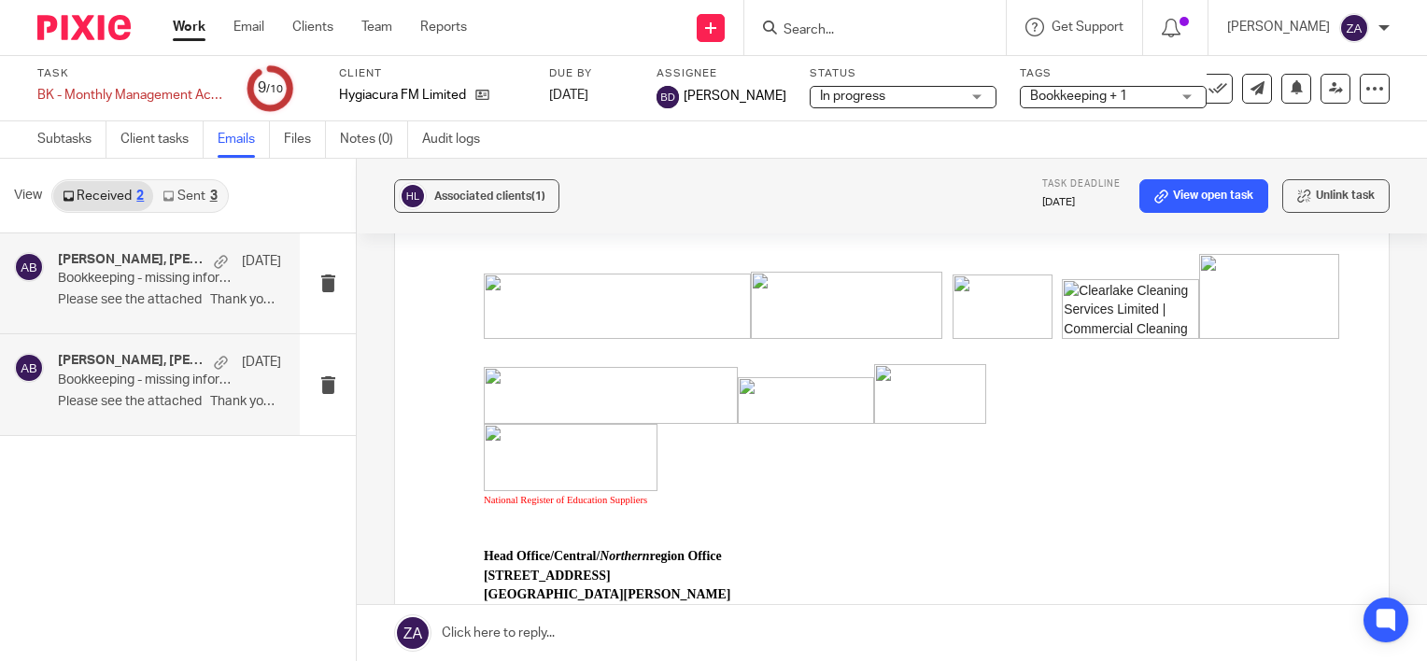
click at [154, 279] on p "Bookkeeping - missing information for Aug-25" at bounding box center [147, 279] width 178 height 16
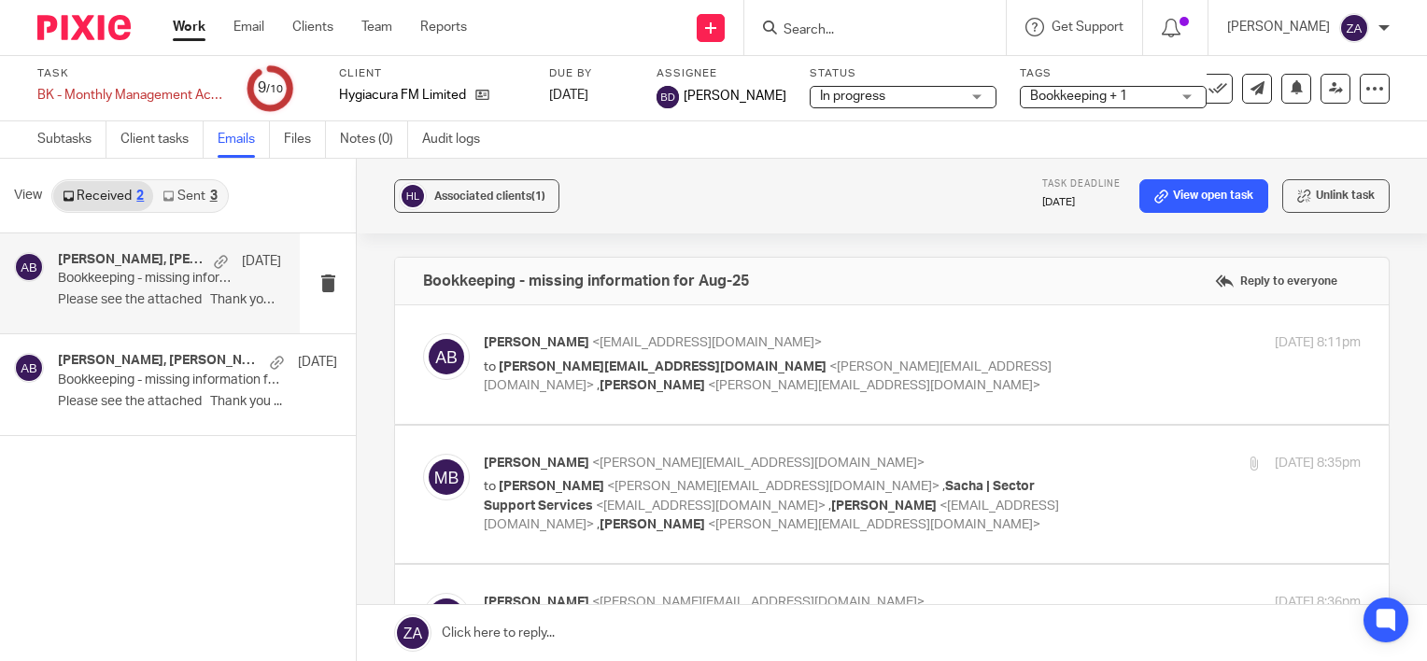
scroll to position [0, 0]
click at [167, 195] on icon at bounding box center [168, 196] width 11 height 11
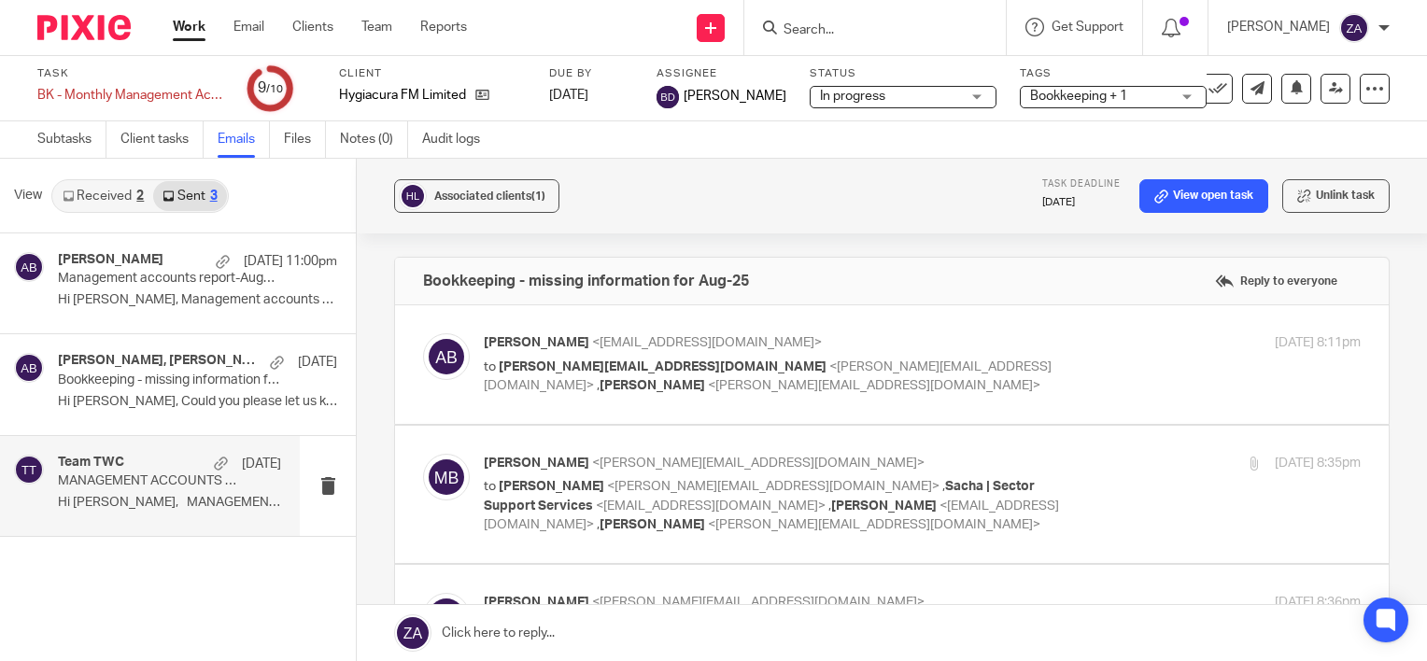
click at [176, 484] on p "MANAGEMENT ACCOUNTS INFORMATION REQUEST" at bounding box center [147, 482] width 178 height 16
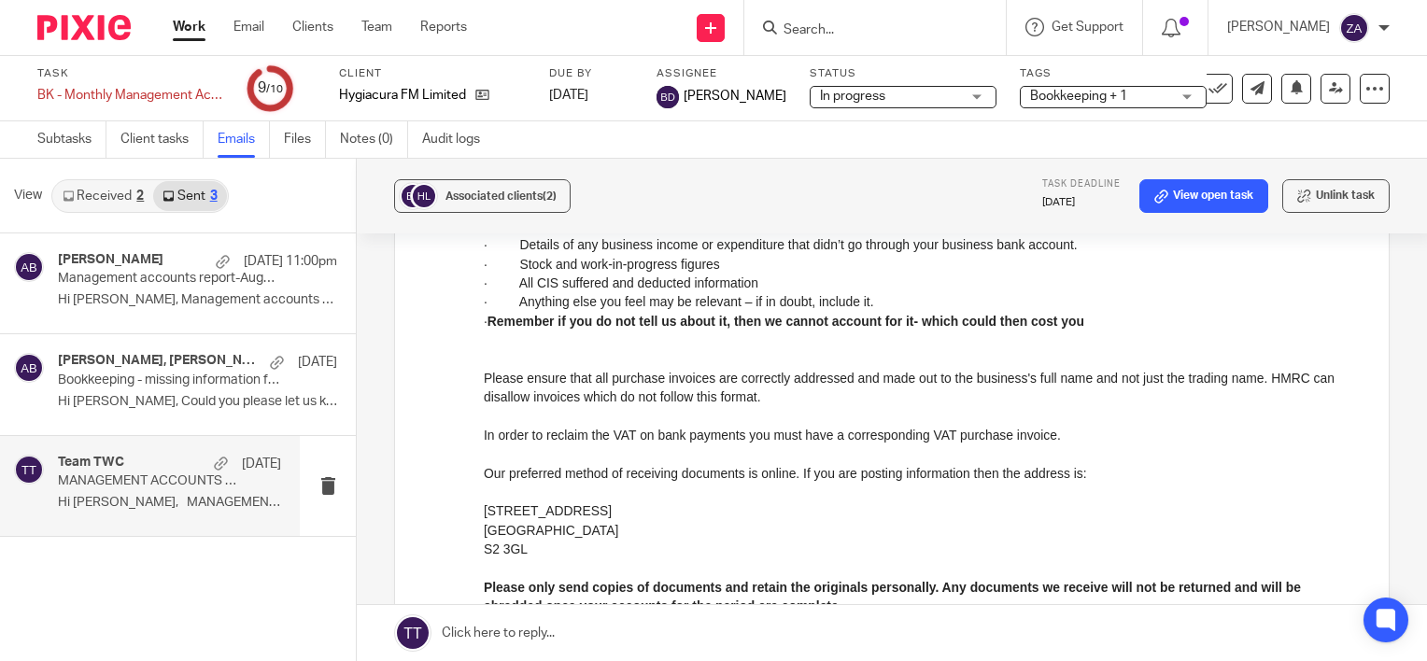
scroll to position [374, 0]
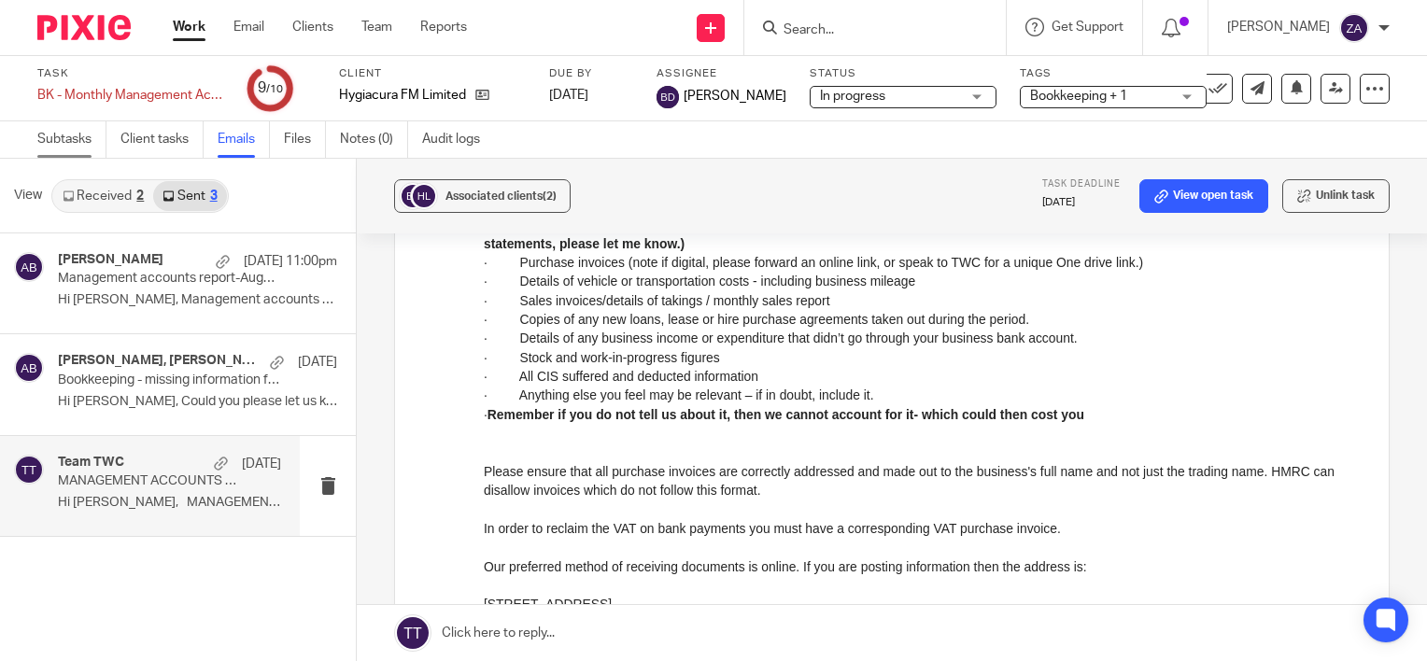
click at [79, 134] on link "Subtasks" at bounding box center [71, 139] width 69 height 36
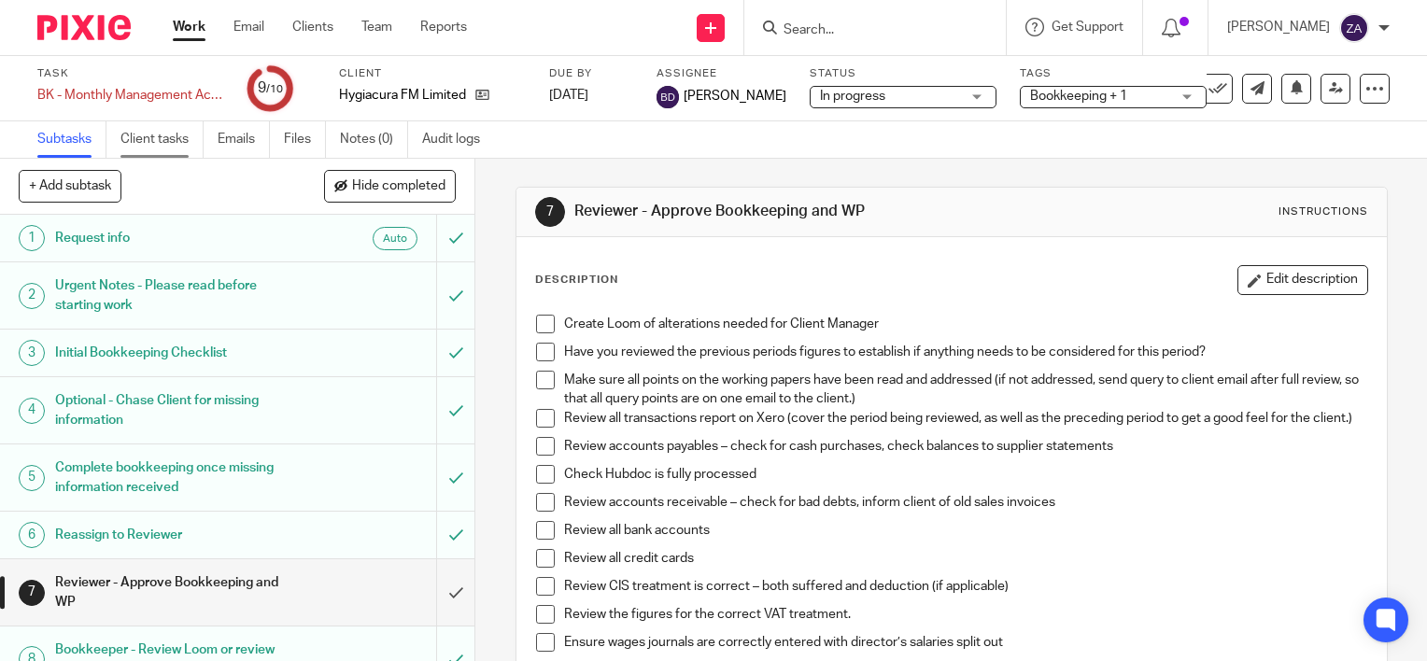
click at [167, 141] on link "Client tasks" at bounding box center [162, 139] width 83 height 36
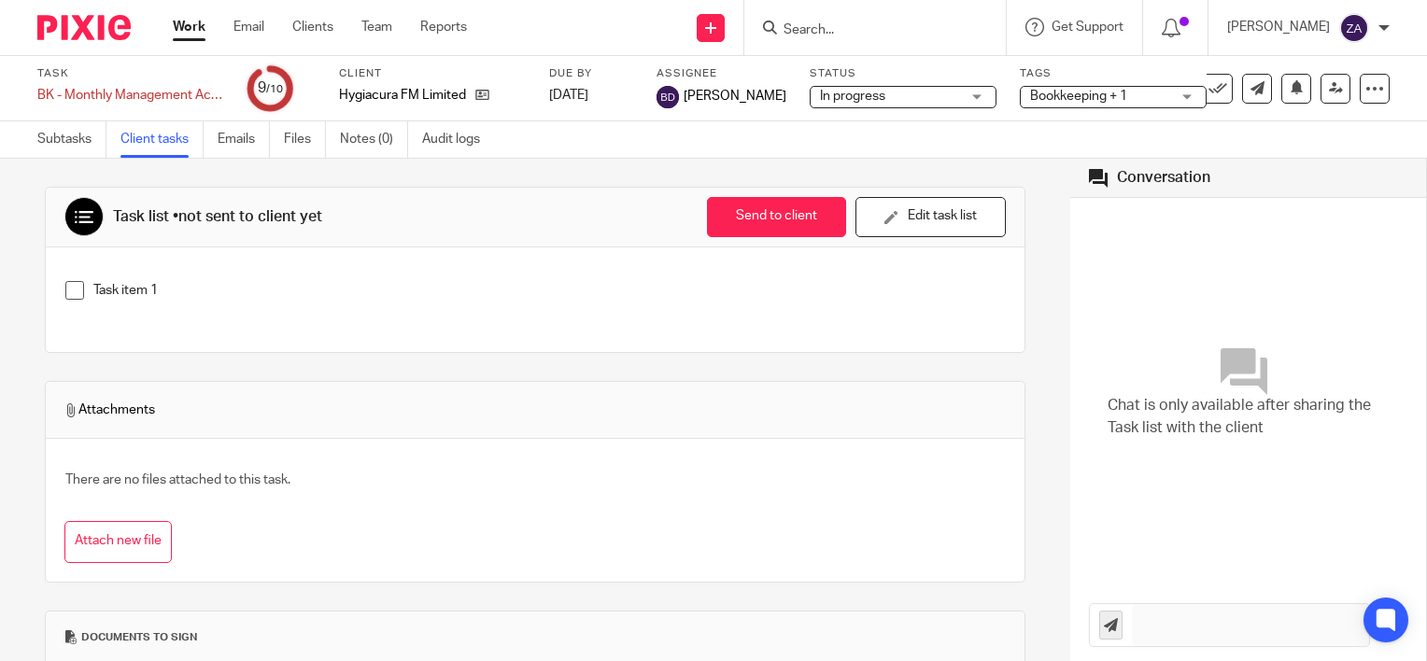
click at [1170, 100] on div "Bookkeeping + 1" at bounding box center [1113, 97] width 187 height 22
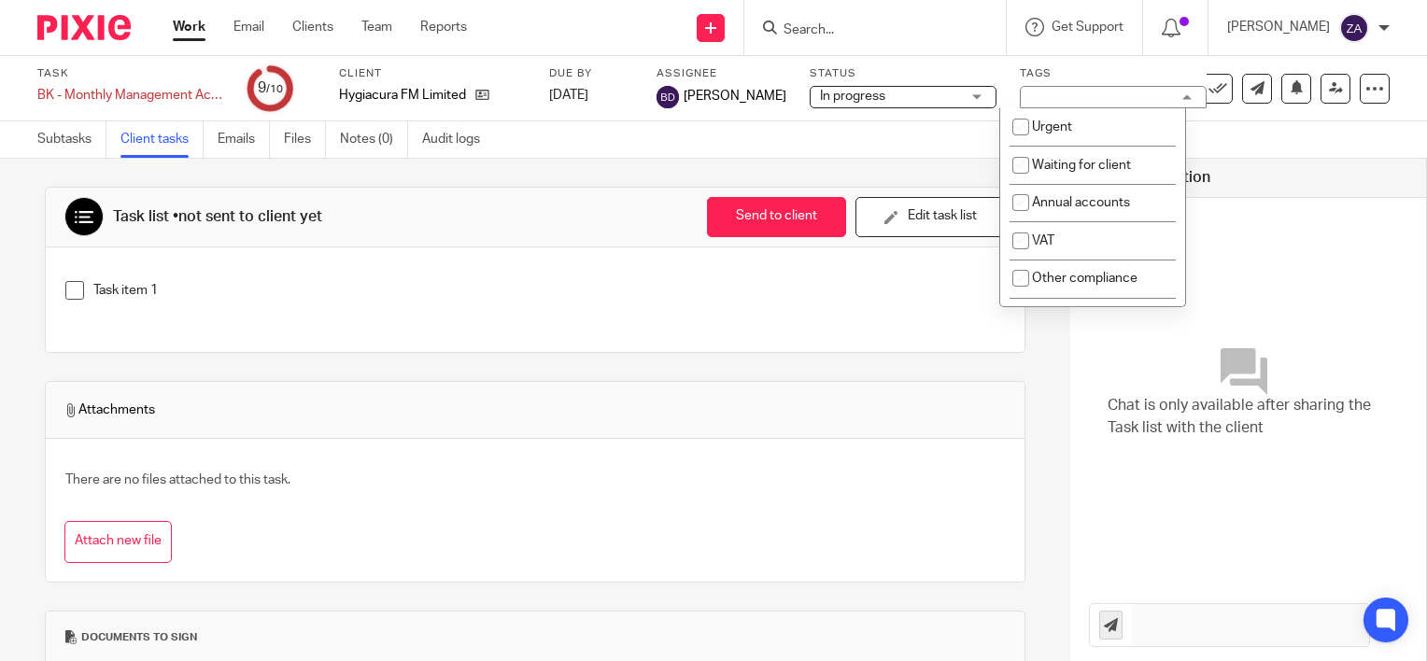
click at [1170, 100] on div "Bookkeeping + 1" at bounding box center [1113, 97] width 187 height 22
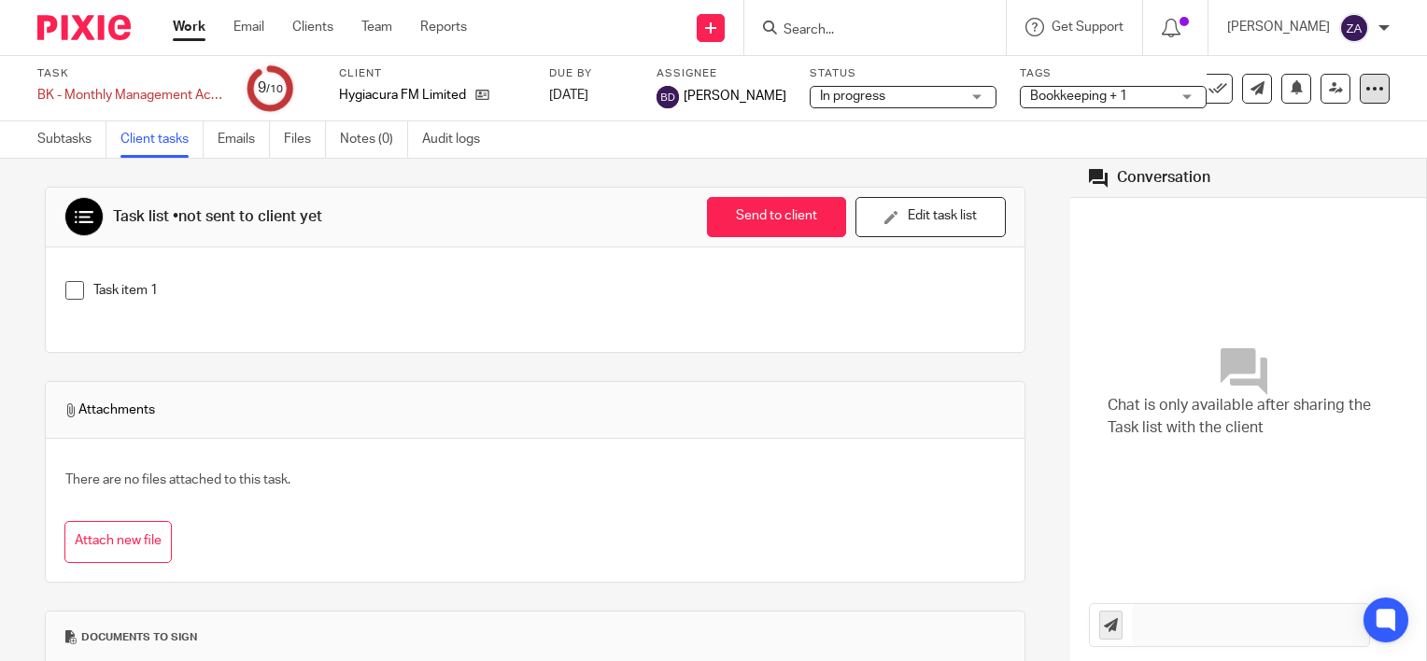
click at [1367, 86] on icon at bounding box center [1375, 88] width 19 height 19
click at [67, 146] on link "Subtasks" at bounding box center [71, 139] width 69 height 36
